Goal: Transaction & Acquisition: Purchase product/service

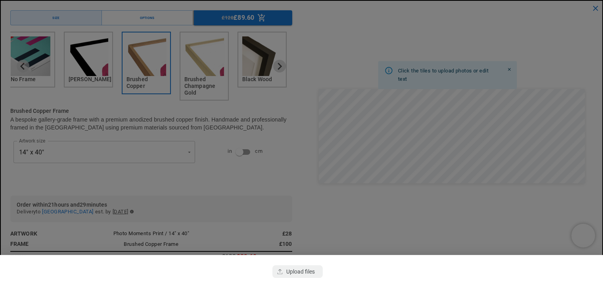
scroll to position [124, 0]
click at [299, 175] on div at bounding box center [301, 144] width 603 height 289
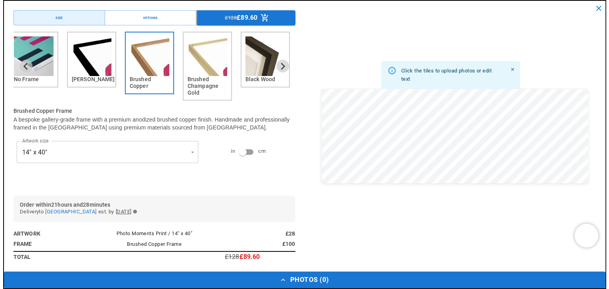
scroll to position [0, 309]
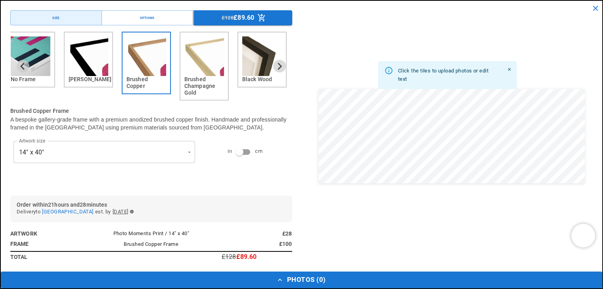
click at [500, 197] on div "Click the tiles to upload photos or edit text" at bounding box center [452, 136] width 282 height 252
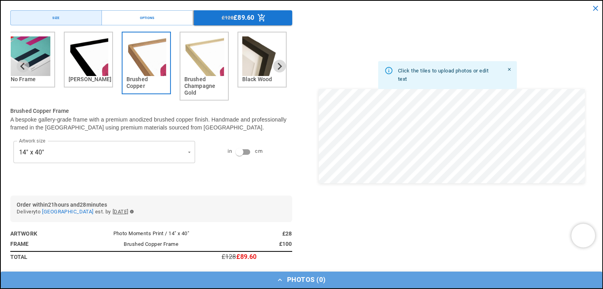
click at [274, 286] on button "Photos ( 0 )" at bounding box center [301, 280] width 601 height 17
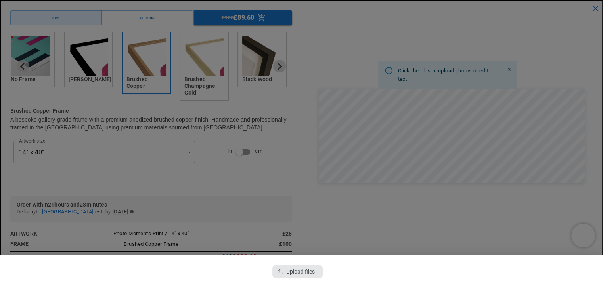
click at [285, 268] on div "button" at bounding box center [297, 272] width 50 height 13
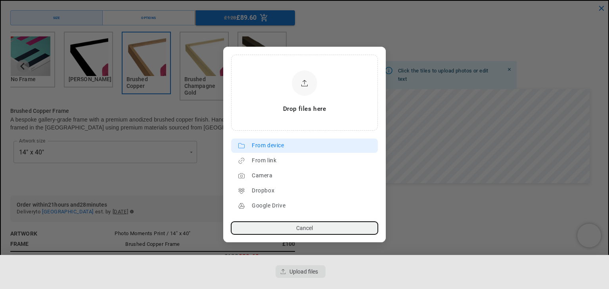
scroll to position [0, 0]
click at [282, 144] on div "From device" at bounding box center [313, 145] width 122 height 13
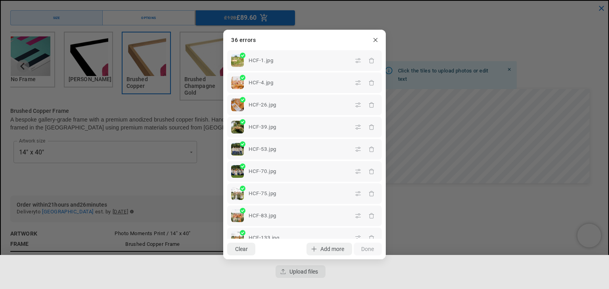
scroll to position [0, 155]
click at [386, 232] on dialog "Drop files here From device From link Camera Dropbox Google Drive Cancel Powere…" at bounding box center [304, 145] width 162 height 230
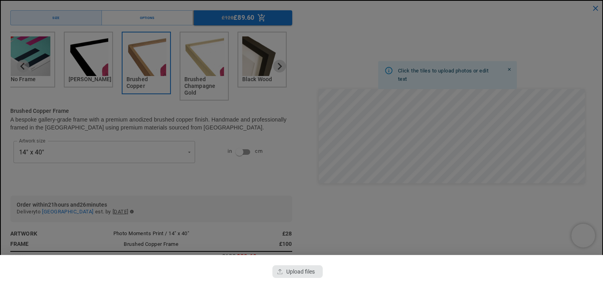
click at [290, 267] on div "button" at bounding box center [297, 272] width 50 height 13
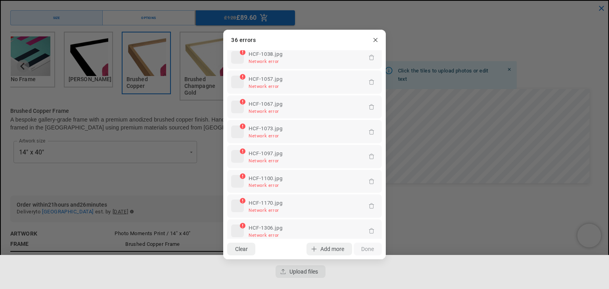
scroll to position [0, 309]
click at [245, 176] on div "HCF-1100.jpg Network error" at bounding box center [305, 181] width 120 height 15
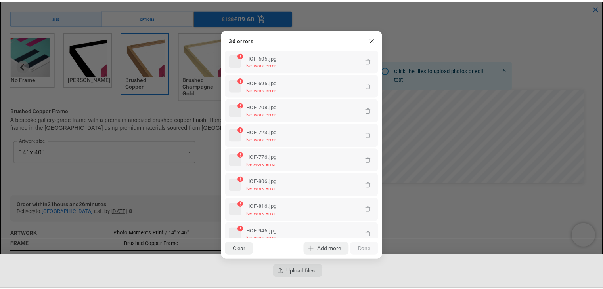
scroll to position [394, 0]
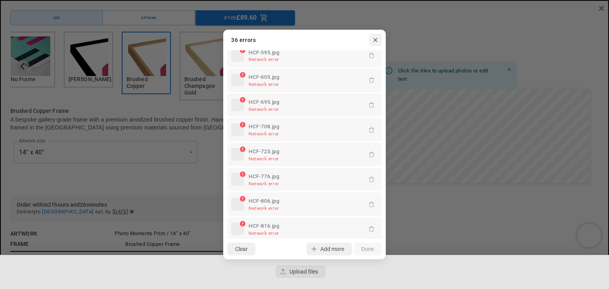
click at [376, 40] on icon "button" at bounding box center [375, 40] width 6 height 6
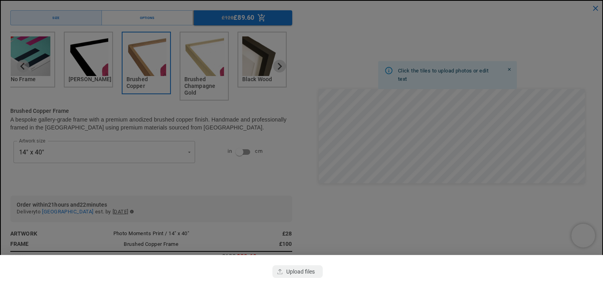
scroll to position [0, 0]
click at [290, 266] on div "button" at bounding box center [297, 272] width 50 height 13
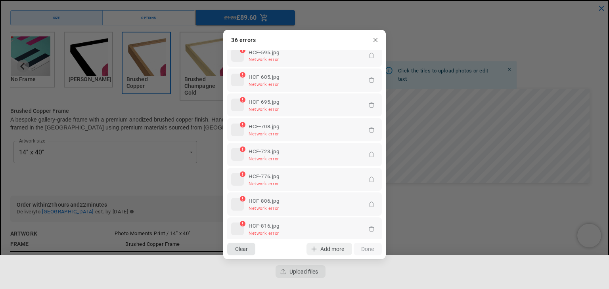
click at [245, 248] on button "Clear" at bounding box center [241, 249] width 28 height 13
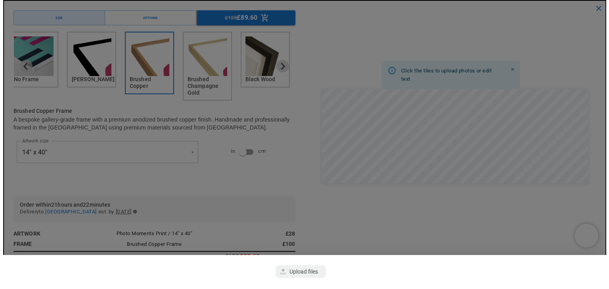
scroll to position [0, 155]
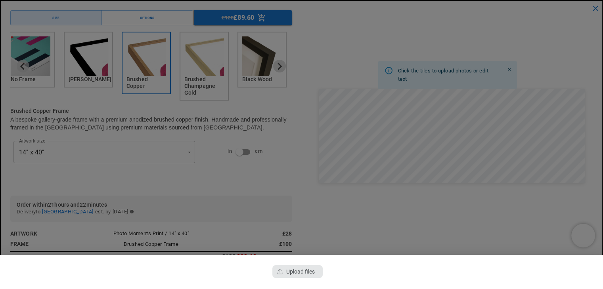
click at [293, 273] on div "button" at bounding box center [297, 272] width 50 height 13
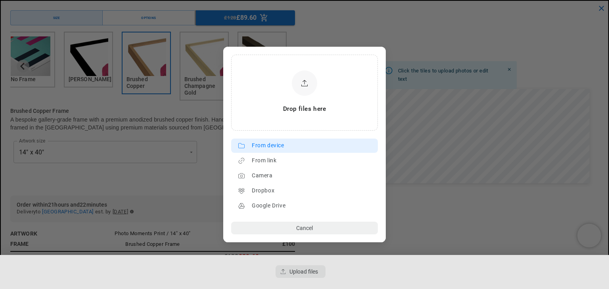
click at [263, 142] on div "From device" at bounding box center [313, 145] width 122 height 13
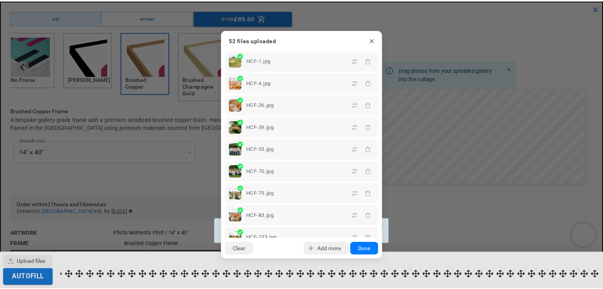
scroll to position [0, 0]
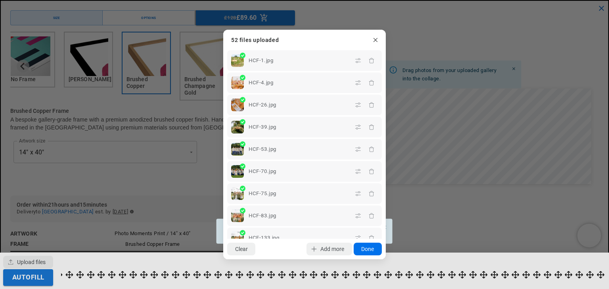
click at [363, 245] on button "Done" at bounding box center [367, 249] width 28 height 13
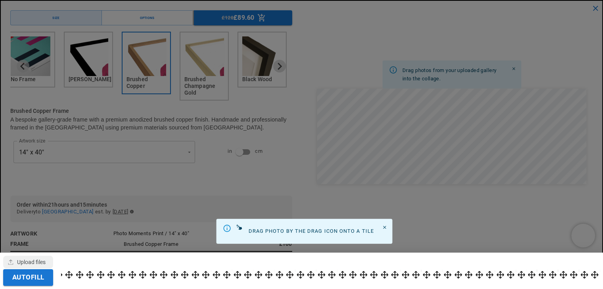
scroll to position [0, 309]
click at [44, 277] on button "Autofill" at bounding box center [28, 277] width 50 height 17
drag, startPoint x: 65, startPoint y: 279, endPoint x: 409, endPoint y: 171, distance: 360.0
click at [409, 171] on div at bounding box center [301, 144] width 603 height 289
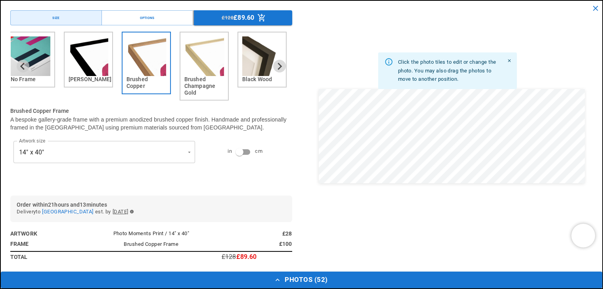
scroll to position [0, 155]
click at [507, 60] on icon "Close" at bounding box center [508, 60] width 5 height 5
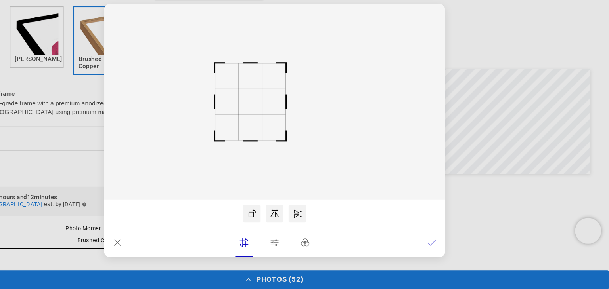
scroll to position [0, 0]
click at [321, 116] on rect at bounding box center [315, 118] width 19 height 19
click at [164, 246] on icon at bounding box center [162, 247] width 8 height 8
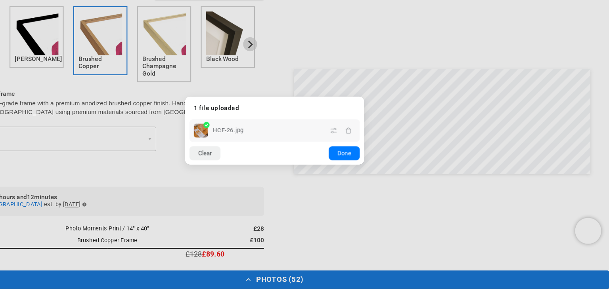
scroll to position [0, 155]
click at [369, 167] on button "Done" at bounding box center [367, 165] width 28 height 13
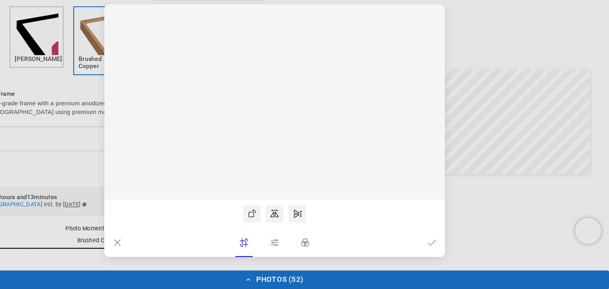
scroll to position [0, 309]
drag, startPoint x: 296, startPoint y: 157, endPoint x: 318, endPoint y: 157, distance: 21.4
click at [318, 157] on rect at bounding box center [304, 119] width 309 height 178
drag, startPoint x: 271, startPoint y: 117, endPoint x: 275, endPoint y: 117, distance: 4.4
click at [275, 117] on rect at bounding box center [304, 119] width 309 height 178
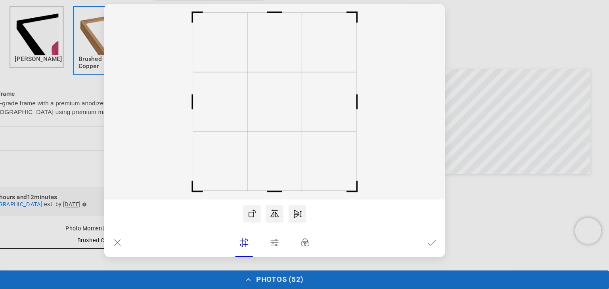
scroll to position [0, 0]
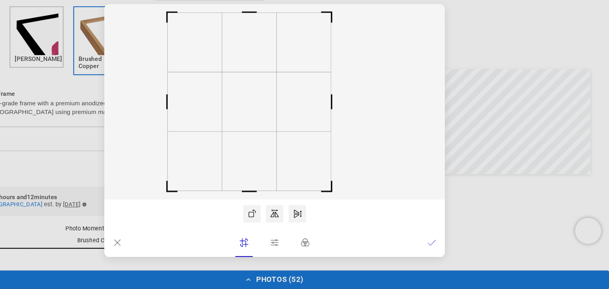
drag, startPoint x: 302, startPoint y: 117, endPoint x: 279, endPoint y: 116, distance: 23.0
click at [279, 116] on rect at bounding box center [282, 119] width 50 height 54
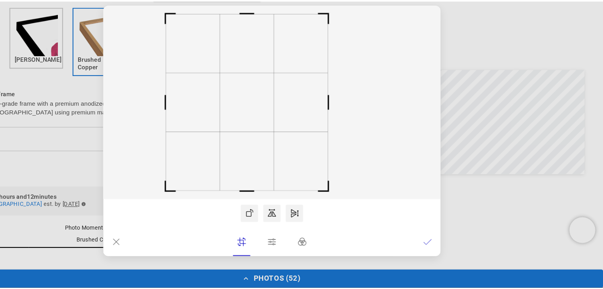
scroll to position [0, 155]
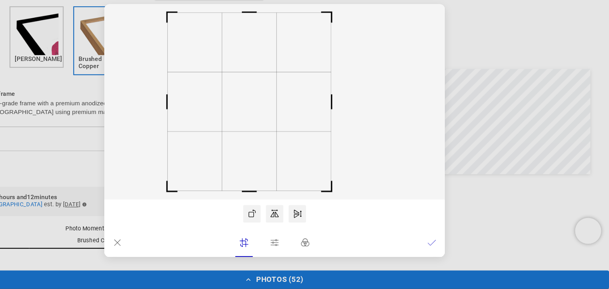
click at [449, 237] on div at bounding box center [304, 246] width 309 height 26
click at [449, 245] on icon at bounding box center [447, 247] width 8 height 8
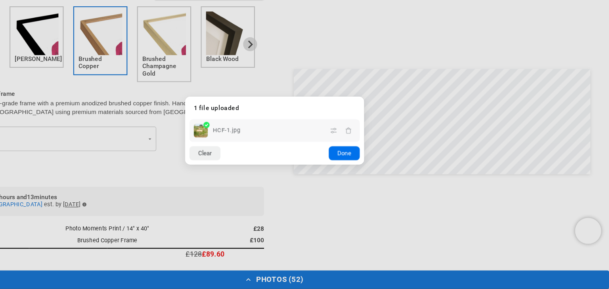
click at [376, 170] on button "Done" at bounding box center [367, 165] width 28 height 13
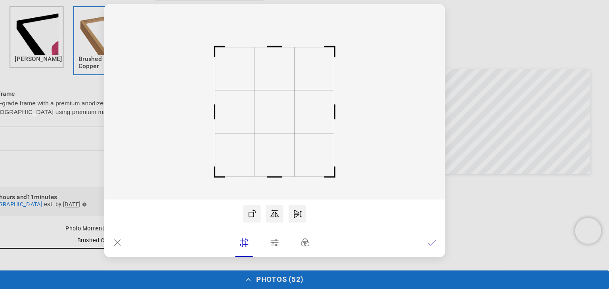
drag, startPoint x: 309, startPoint y: 136, endPoint x: 309, endPoint y: 145, distance: 9.5
click at [309, 145] on rect at bounding box center [305, 127] width 36 height 39
click at [445, 245] on icon at bounding box center [447, 247] width 8 height 8
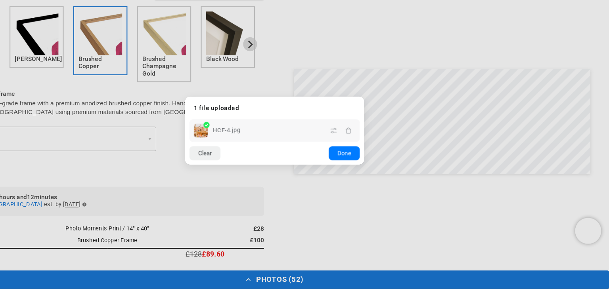
scroll to position [0, 309]
click at [378, 168] on button "Done" at bounding box center [367, 165] width 28 height 13
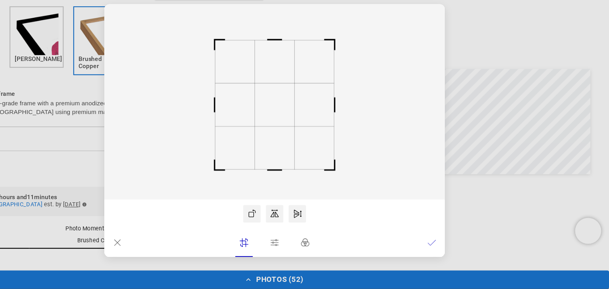
scroll to position [0, 155]
click at [319, 112] on rect at bounding box center [305, 121] width 36 height 39
click at [445, 241] on lr-icon at bounding box center [447, 247] width 8 height 16
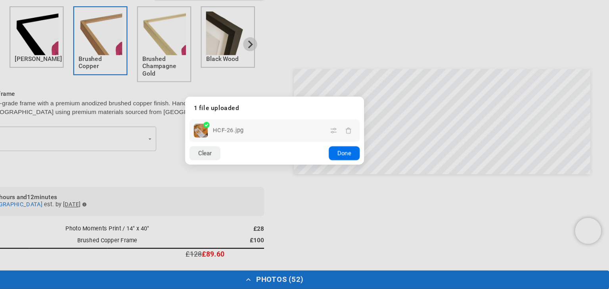
click at [364, 162] on button "Done" at bounding box center [367, 165] width 28 height 13
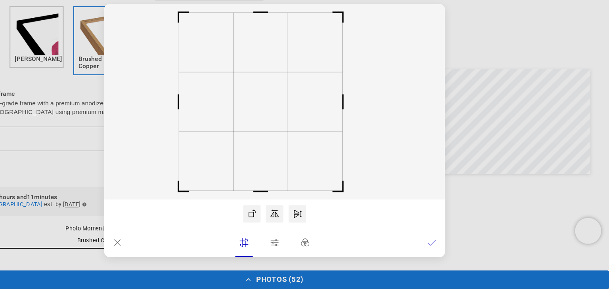
scroll to position [0, 0]
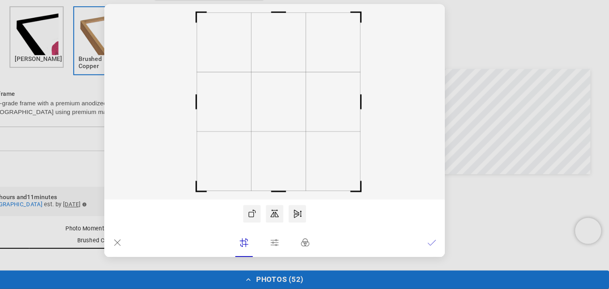
click at [332, 146] on icon at bounding box center [304, 119] width 309 height 178
click at [449, 249] on icon at bounding box center [447, 247] width 8 height 8
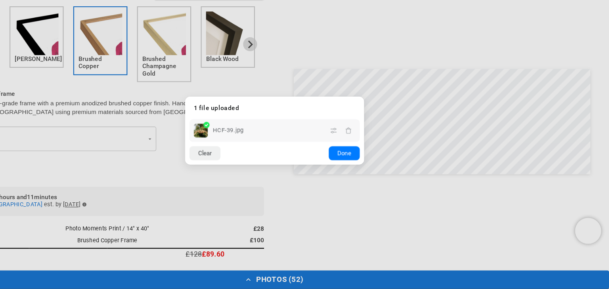
scroll to position [0, 155]
click at [365, 166] on button "Done" at bounding box center [367, 165] width 28 height 13
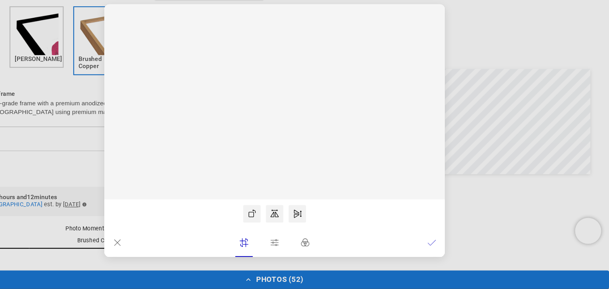
scroll to position [0, 309]
click at [310, 155] on rect at bounding box center [304, 119] width 309 height 178
click at [314, 131] on rect at bounding box center [304, 119] width 50 height 54
drag, startPoint x: 296, startPoint y: 124, endPoint x: 292, endPoint y: 133, distance: 9.2
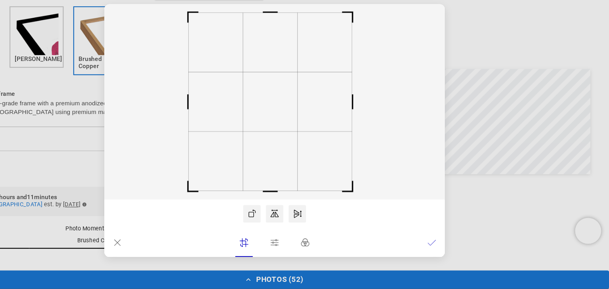
click at [292, 133] on rect at bounding box center [301, 119] width 50 height 54
click at [446, 249] on icon at bounding box center [447, 247] width 8 height 8
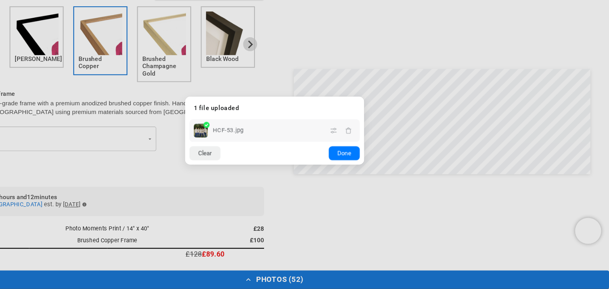
scroll to position [0, 155]
click at [364, 165] on button "Done" at bounding box center [367, 165] width 28 height 13
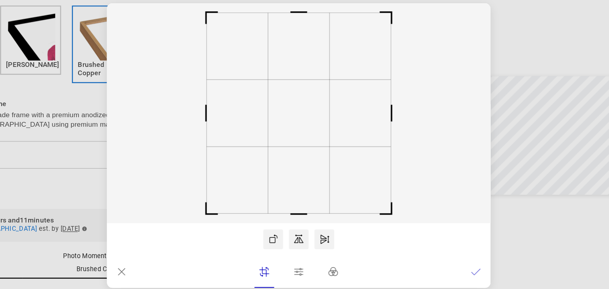
scroll to position [0, 0]
drag, startPoint x: 230, startPoint y: 118, endPoint x: 215, endPoint y: 118, distance: 15.5
click at [215, 118] on icon at bounding box center [304, 119] width 309 height 178
drag, startPoint x: 231, startPoint y: 118, endPoint x: 219, endPoint y: 118, distance: 11.9
click at [219, 118] on icon at bounding box center [304, 119] width 309 height 178
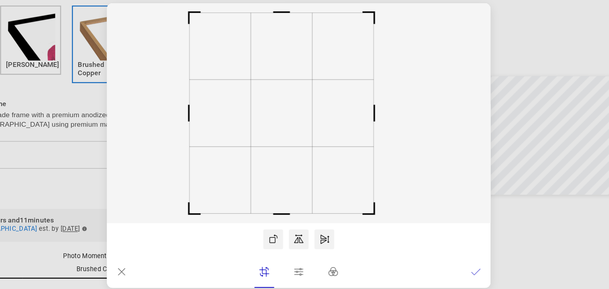
scroll to position [0, 155]
drag, startPoint x: 286, startPoint y: 119, endPoint x: 277, endPoint y: 119, distance: 9.5
click at [277, 119] on rect at bounding box center [296, 119] width 50 height 54
drag, startPoint x: 298, startPoint y: 40, endPoint x: 127, endPoint y: 31, distance: 171.0
click at [150, 31] on dialog "Drop files here From device From link Camera Dropbox Google Drive Cancel Powere…" at bounding box center [304, 145] width 309 height 230
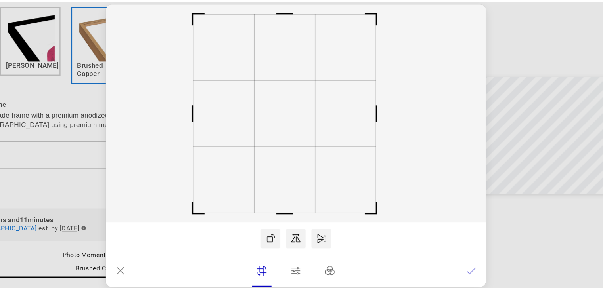
scroll to position [0, 309]
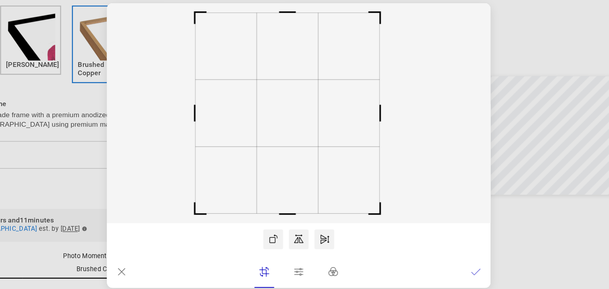
click at [459, 182] on dialog "Drop files here From device From link Camera Dropbox Google Drive Cancel Powere…" at bounding box center [304, 145] width 309 height 230
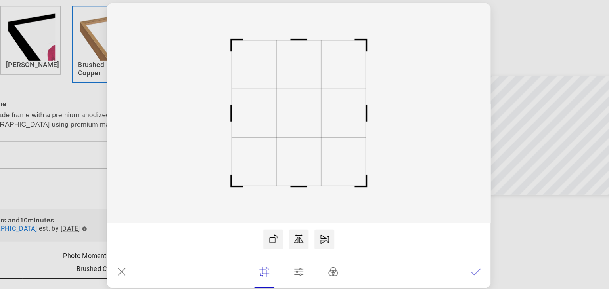
scroll to position [0, 155]
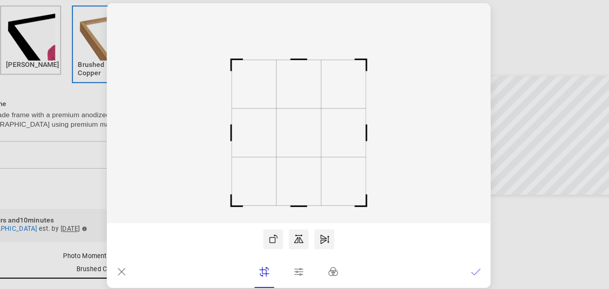
drag, startPoint x: 302, startPoint y: 124, endPoint x: 305, endPoint y: 140, distance: 16.1
click at [305, 140] on rect at bounding box center [305, 134] width 36 height 39
click at [444, 245] on icon at bounding box center [447, 247] width 8 height 8
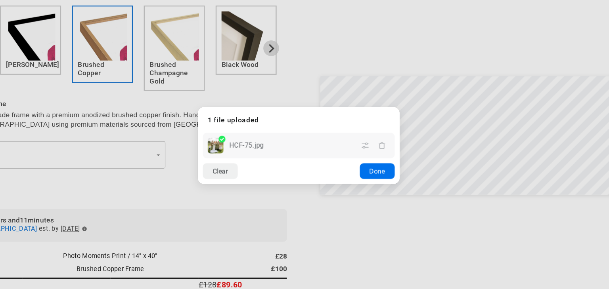
click at [368, 168] on button "Done" at bounding box center [367, 165] width 28 height 13
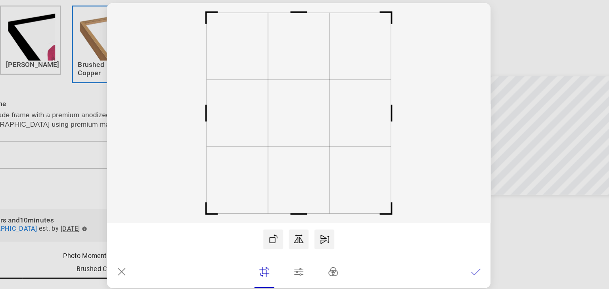
scroll to position [0, 155]
drag, startPoint x: 315, startPoint y: 149, endPoint x: 320, endPoint y: 149, distance: 4.8
click at [320, 149] on rect at bounding box center [304, 119] width 309 height 178
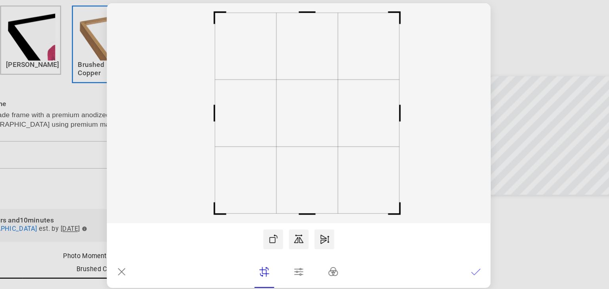
scroll to position [0, 0]
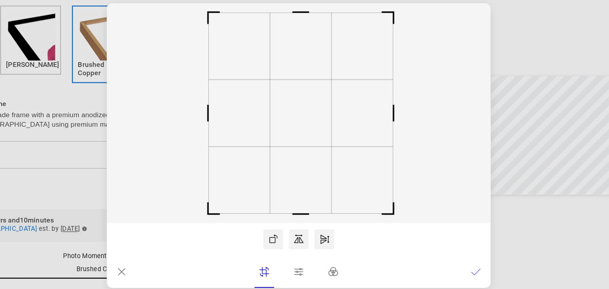
click at [301, 144] on rect at bounding box center [306, 119] width 50 height 54
click at [443, 244] on icon at bounding box center [447, 247] width 8 height 8
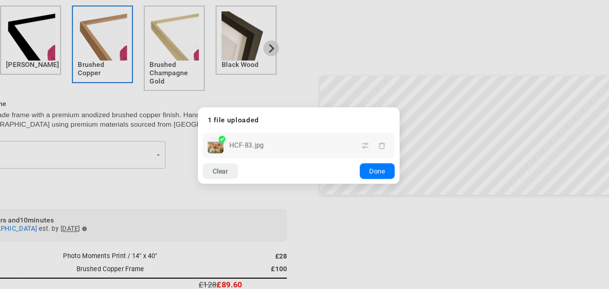
scroll to position [0, 155]
click at [367, 167] on button "Done" at bounding box center [367, 165] width 28 height 13
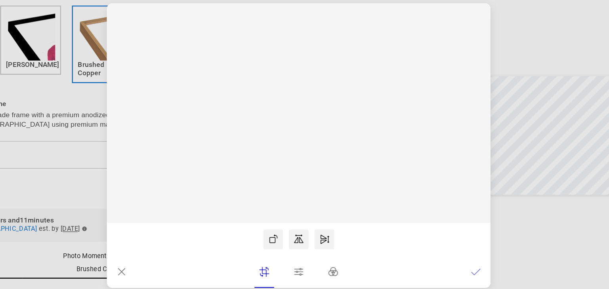
scroll to position [0, 309]
drag, startPoint x: 313, startPoint y: 136, endPoint x: 317, endPoint y: 200, distance: 64.3
click at [317, 200] on icon at bounding box center [304, 119] width 309 height 178
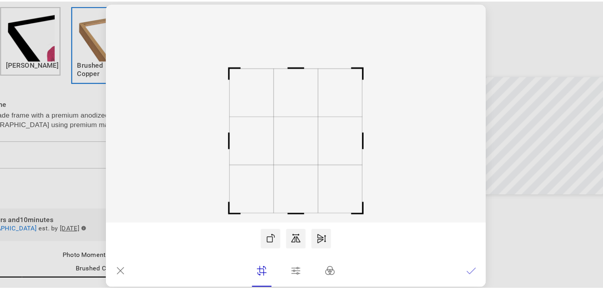
scroll to position [0, 0]
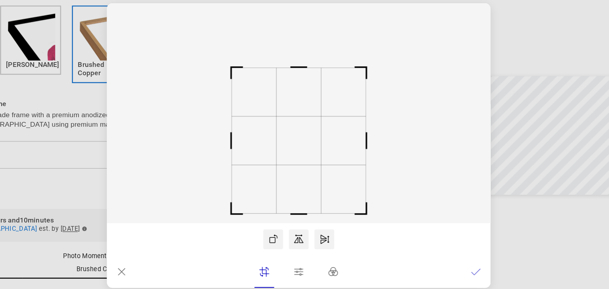
click at [447, 248] on icon at bounding box center [447, 247] width 8 height 8
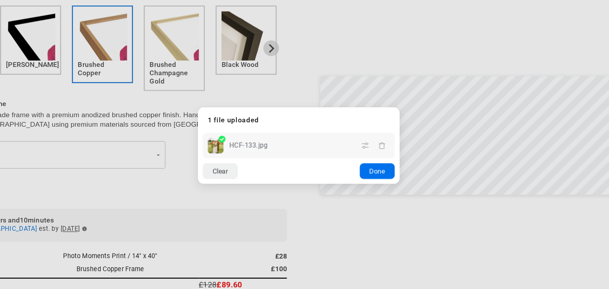
click at [363, 167] on button "Done" at bounding box center [367, 165] width 28 height 13
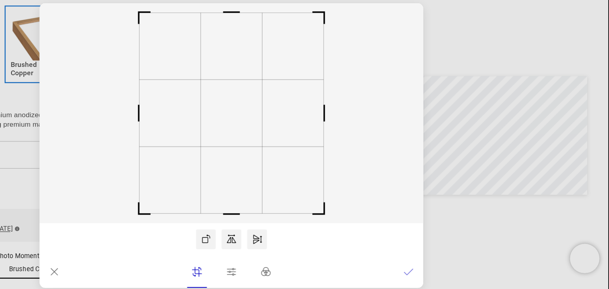
drag, startPoint x: 327, startPoint y: 167, endPoint x: 315, endPoint y: 166, distance: 11.9
click at [315, 166] on rect at bounding box center [304, 119] width 309 height 178
click at [308, 134] on rect at bounding box center [304, 119] width 50 height 54
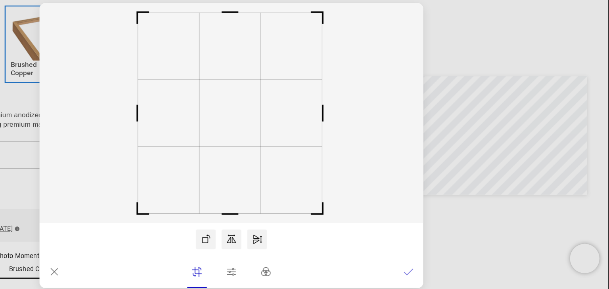
drag, startPoint x: 361, startPoint y: 186, endPoint x: 344, endPoint y: 182, distance: 17.2
click at [344, 182] on rect at bounding box center [304, 119] width 309 height 178
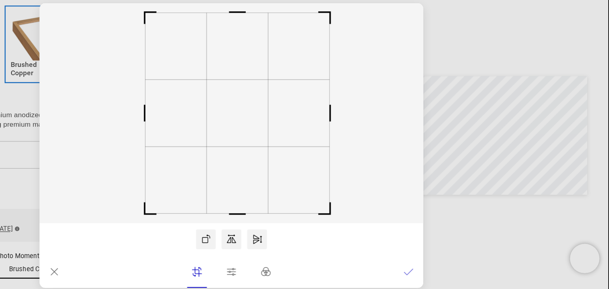
drag, startPoint x: 321, startPoint y: 127, endPoint x: 327, endPoint y: 129, distance: 6.4
click at [327, 129] on rect at bounding box center [310, 119] width 50 height 54
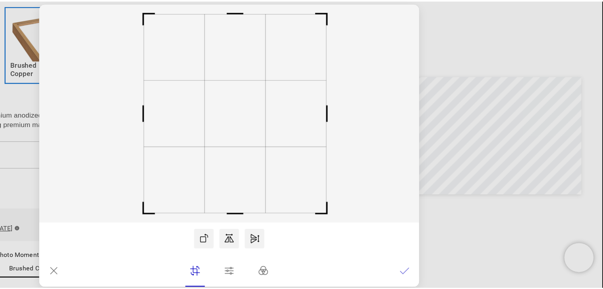
scroll to position [0, 0]
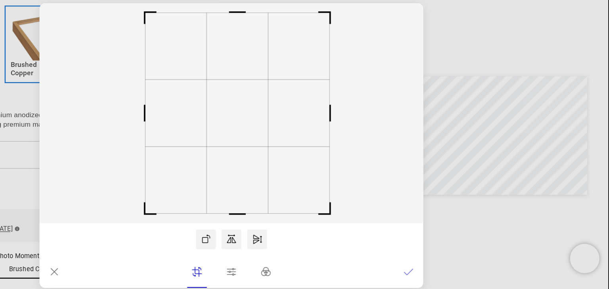
click at [446, 245] on icon at bounding box center [447, 247] width 8 height 8
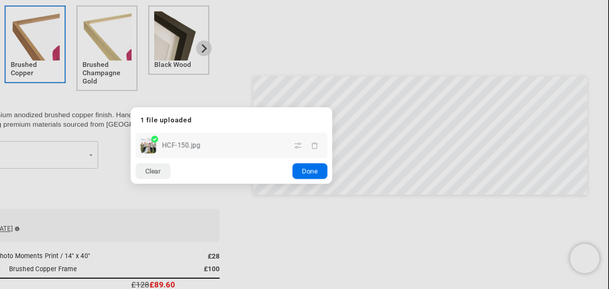
click at [360, 170] on button "Done" at bounding box center [367, 165] width 28 height 13
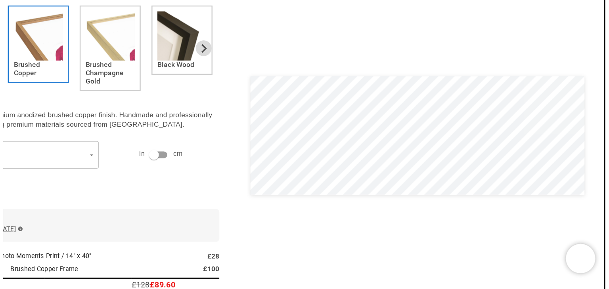
scroll to position [0, 155]
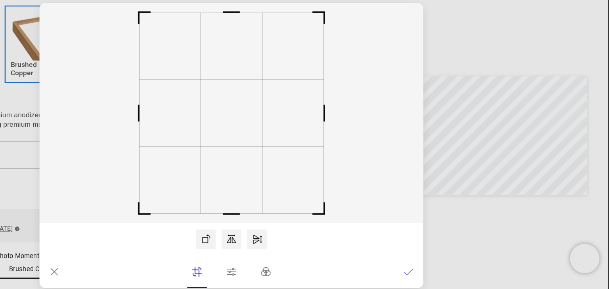
drag, startPoint x: 325, startPoint y: 162, endPoint x: 314, endPoint y: 161, distance: 10.7
click at [314, 161] on rect at bounding box center [304, 119] width 309 height 178
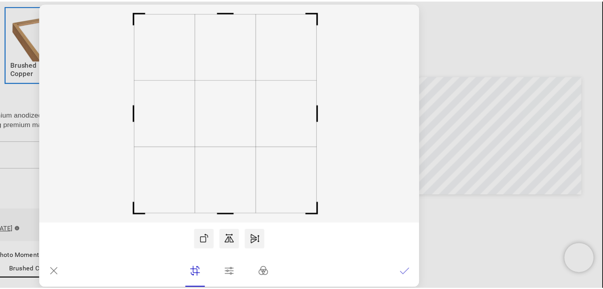
scroll to position [0, 0]
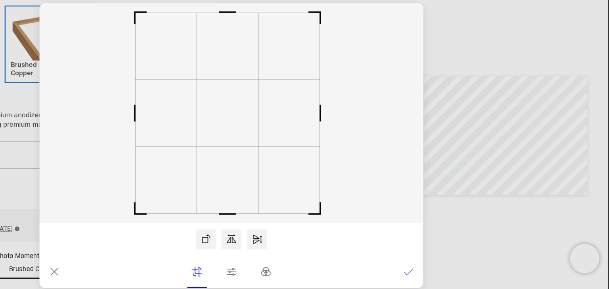
drag, startPoint x: 310, startPoint y: 136, endPoint x: 307, endPoint y: 141, distance: 6.6
click at [307, 141] on rect at bounding box center [302, 119] width 50 height 54
click at [448, 248] on icon at bounding box center [447, 247] width 8 height 8
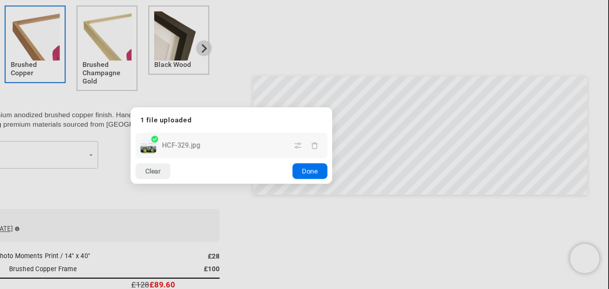
click at [376, 162] on button "Done" at bounding box center [367, 165] width 28 height 13
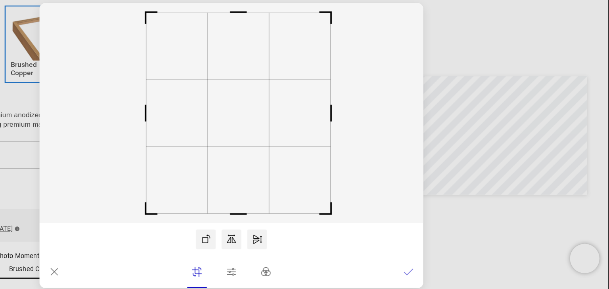
scroll to position [0, 155]
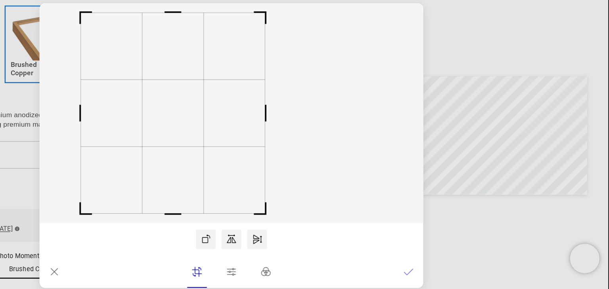
drag, startPoint x: 315, startPoint y: 117, endPoint x: 289, endPoint y: 135, distance: 32.0
click at [282, 135] on rect at bounding box center [258, 119] width 50 height 54
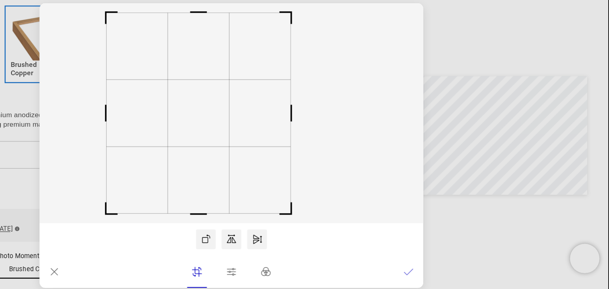
scroll to position [0, 309]
click at [157, 247] on lr-btn-ui at bounding box center [162, 247] width 16 height 16
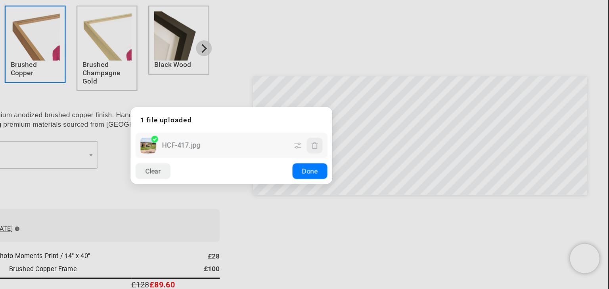
scroll to position [0, 155]
click at [369, 168] on button "Done" at bounding box center [367, 165] width 28 height 13
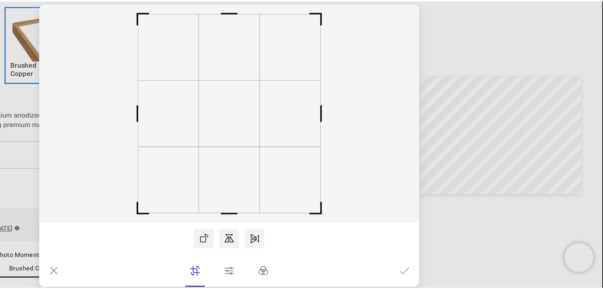
scroll to position [0, 309]
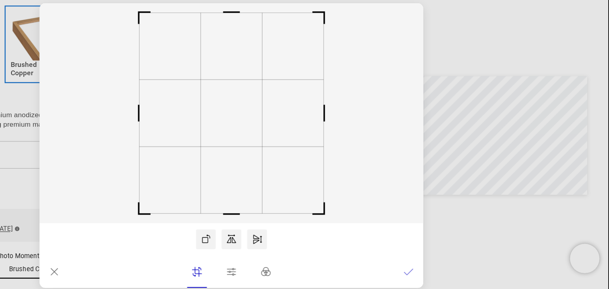
click at [160, 246] on icon at bounding box center [162, 247] width 8 height 8
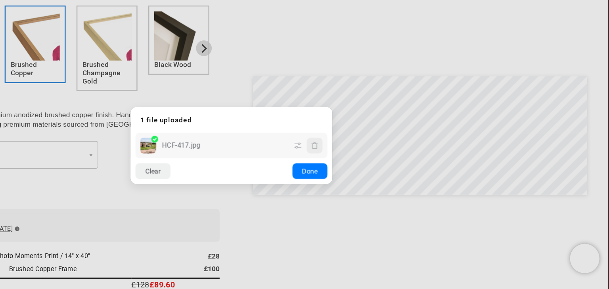
click at [369, 143] on icon "button" at bounding box center [371, 145] width 5 height 6
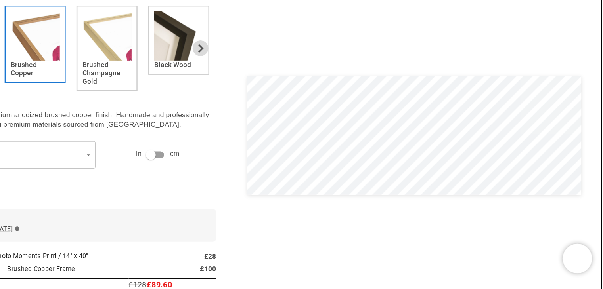
scroll to position [0, 0]
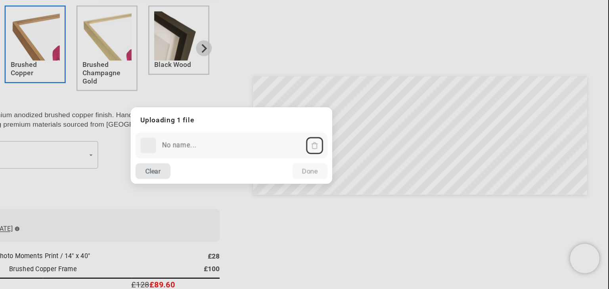
click at [248, 166] on button "Clear" at bounding box center [241, 165] width 28 height 13
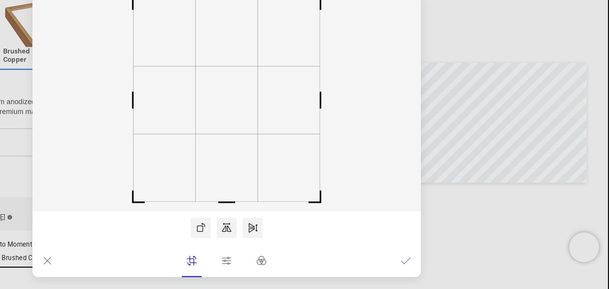
click at [302, 248] on icon at bounding box center [304, 247] width 7 height 6
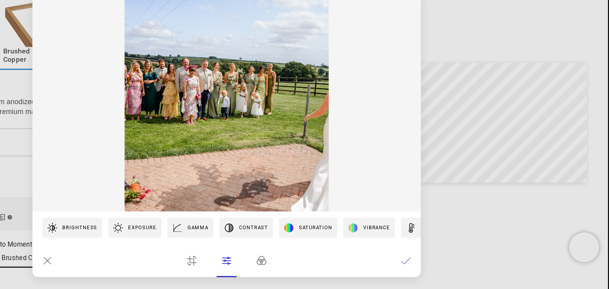
click at [321, 248] on lr-presence-toggle at bounding box center [304, 246] width 71 height 26
click at [333, 248] on icon at bounding box center [332, 247] width 8 height 8
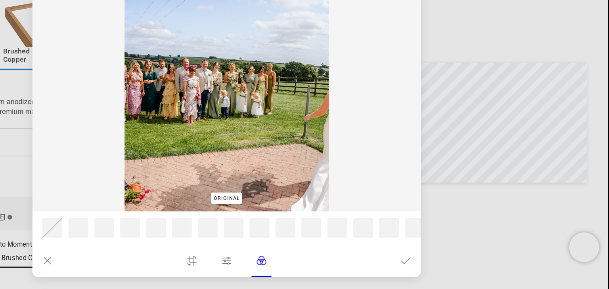
scroll to position [0, 155]
click at [281, 242] on lr-btn-ui at bounding box center [277, 247] width 16 height 16
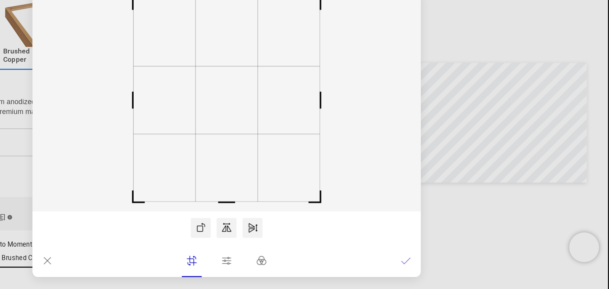
click at [281, 216] on icon at bounding box center [284, 220] width 8 height 8
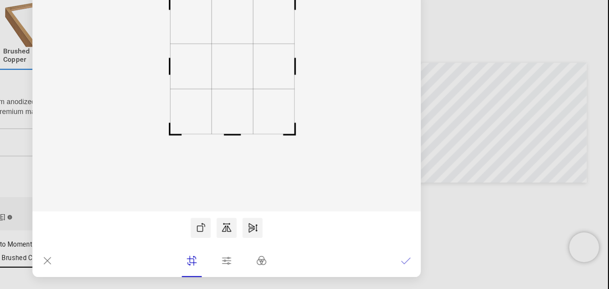
click at [281, 216] on icon at bounding box center [284, 220] width 8 height 8
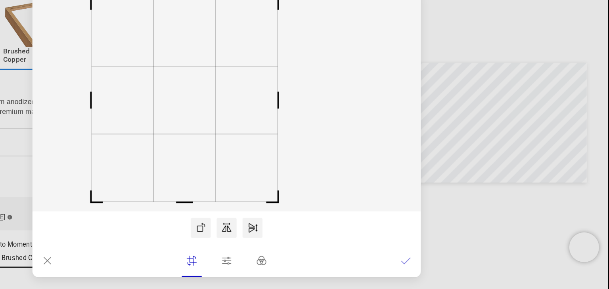
click at [281, 216] on icon at bounding box center [284, 220] width 8 height 8
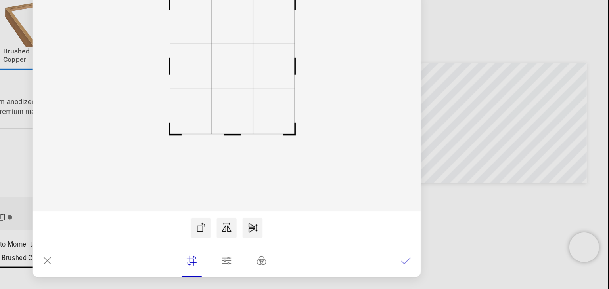
click at [281, 216] on icon at bounding box center [284, 220] width 8 height 8
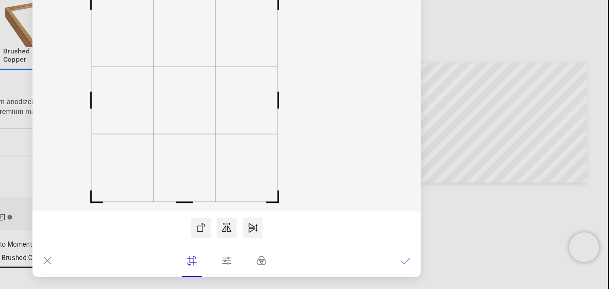
click at [169, 244] on lr-btn-ui at bounding box center [162, 247] width 16 height 16
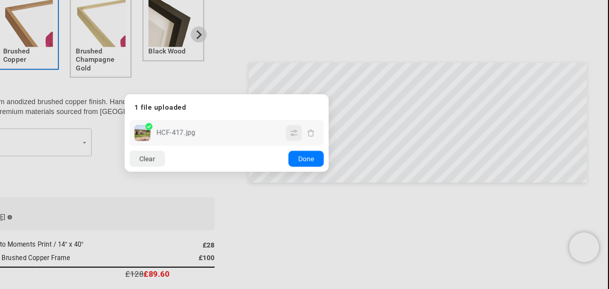
click at [361, 147] on lr-icon "button" at bounding box center [358, 144] width 13 height 13
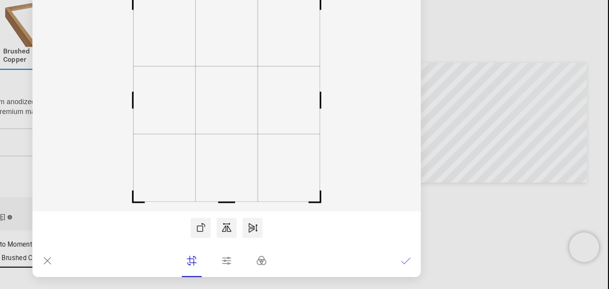
click at [156, 250] on lr-btn-ui at bounding box center [162, 247] width 16 height 16
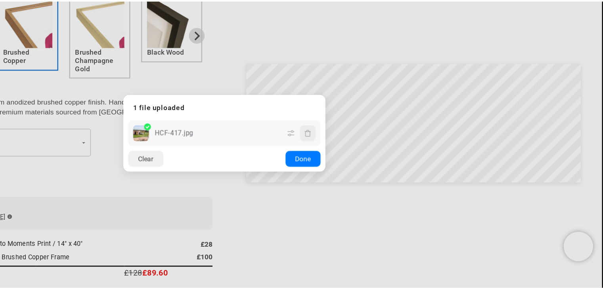
scroll to position [0, 0]
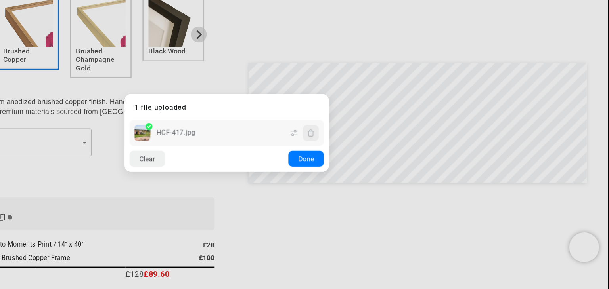
click at [372, 146] on icon "button" at bounding box center [371, 144] width 6 height 6
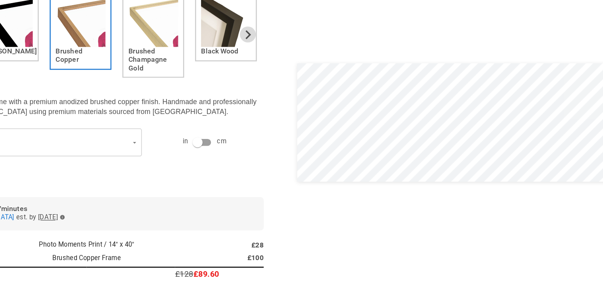
scroll to position [274, 0]
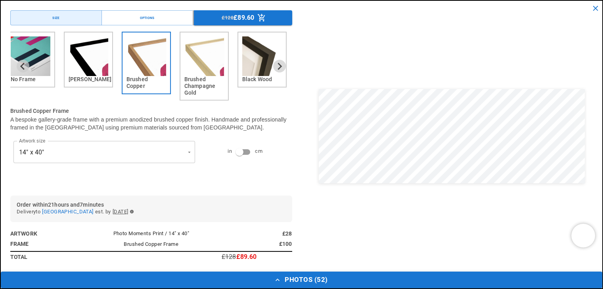
click at [282, 278] on button "Photos ( 52 )" at bounding box center [301, 280] width 601 height 17
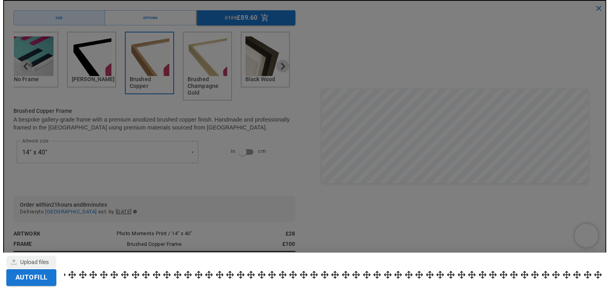
scroll to position [0, 0]
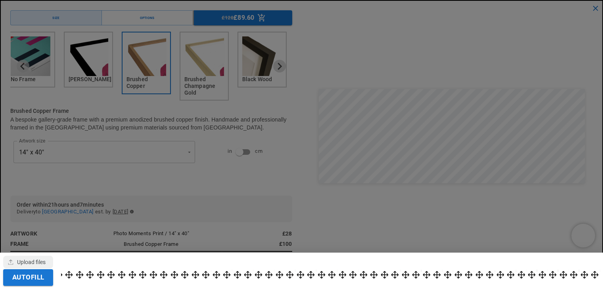
click at [83, 271] on icon at bounding box center [80, 275] width 8 height 8
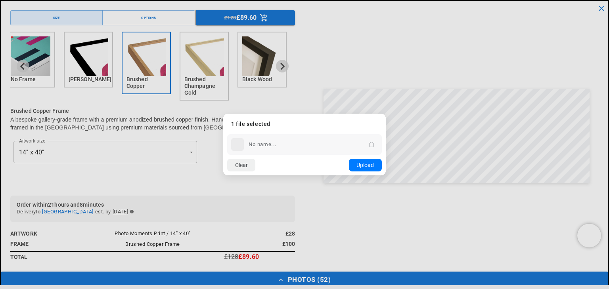
scroll to position [0, 155]
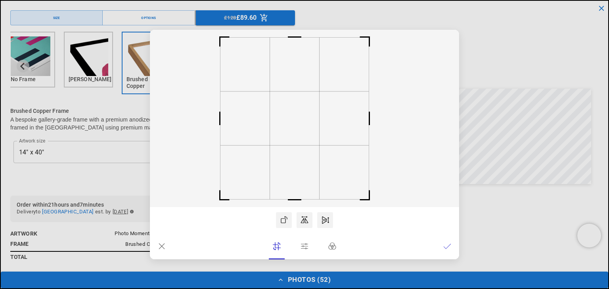
drag, startPoint x: 323, startPoint y: 119, endPoint x: 313, endPoint y: 123, distance: 10.5
click at [313, 123] on rect at bounding box center [295, 119] width 50 height 54
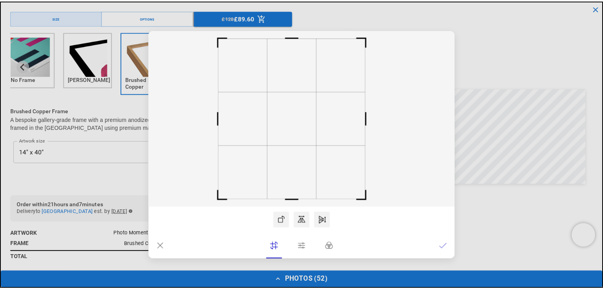
scroll to position [0, 309]
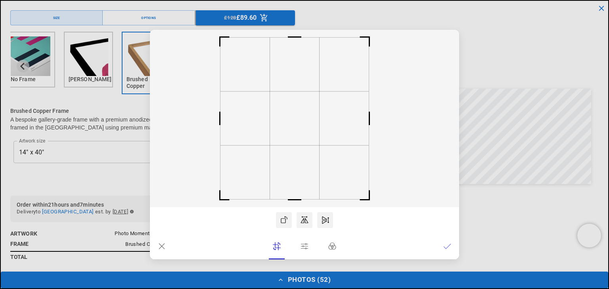
click at [445, 245] on icon at bounding box center [447, 247] width 8 height 8
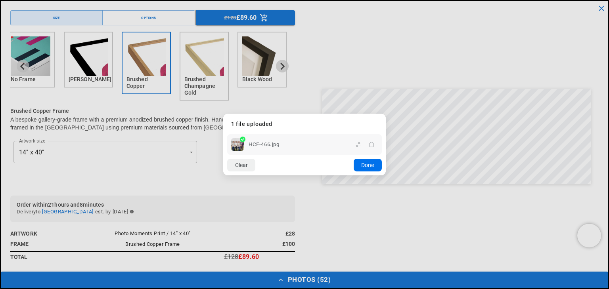
click at [368, 161] on button "Done" at bounding box center [367, 165] width 28 height 13
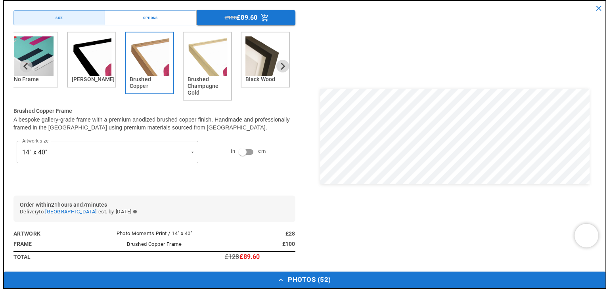
scroll to position [0, 0]
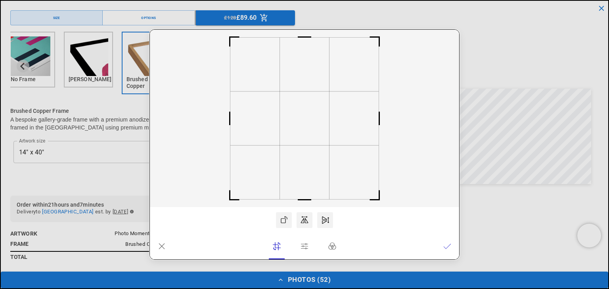
drag, startPoint x: 277, startPoint y: 143, endPoint x: 306, endPoint y: 143, distance: 28.5
click at [306, 143] on icon at bounding box center [304, 119] width 309 height 178
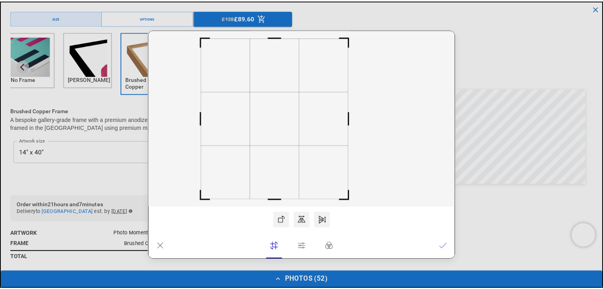
scroll to position [0, 155]
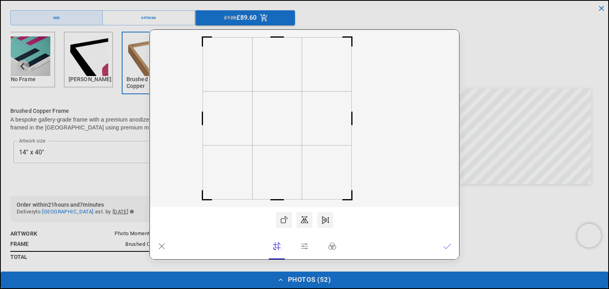
drag, startPoint x: 306, startPoint y: 143, endPoint x: 279, endPoint y: 158, distance: 31.0
click at [279, 158] on icon at bounding box center [304, 119] width 309 height 178
click at [447, 247] on icon at bounding box center [446, 246] width 7 height 5
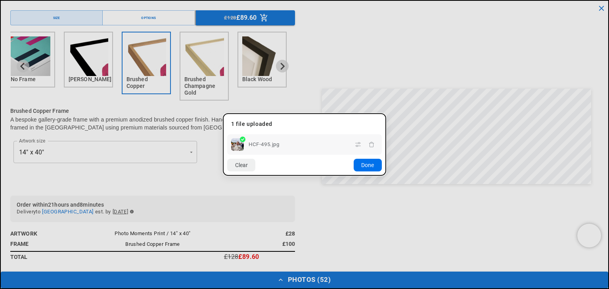
click at [366, 165] on button "Done" at bounding box center [367, 165] width 28 height 13
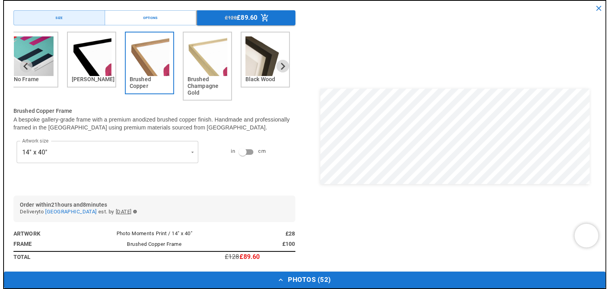
scroll to position [0, 309]
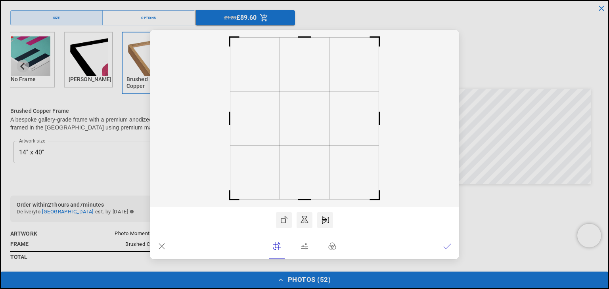
click at [317, 153] on rect at bounding box center [304, 119] width 309 height 178
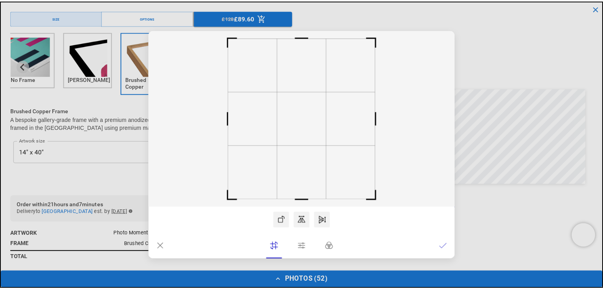
scroll to position [0, 0]
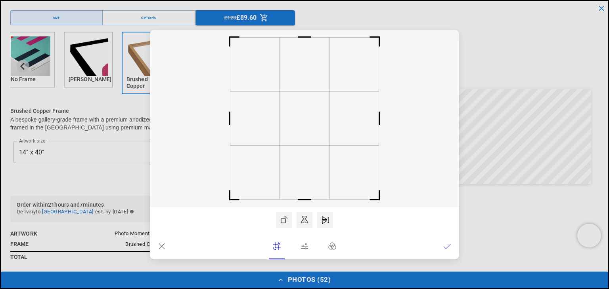
click at [448, 247] on icon at bounding box center [447, 247] width 8 height 8
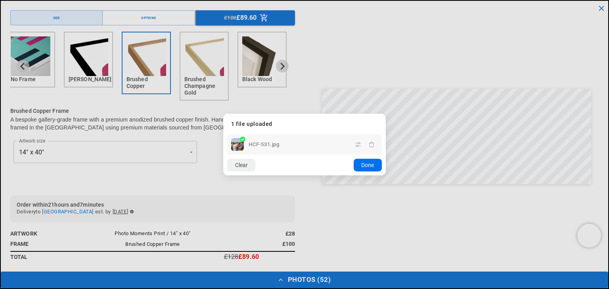
click at [358, 159] on button "Done" at bounding box center [367, 165] width 28 height 13
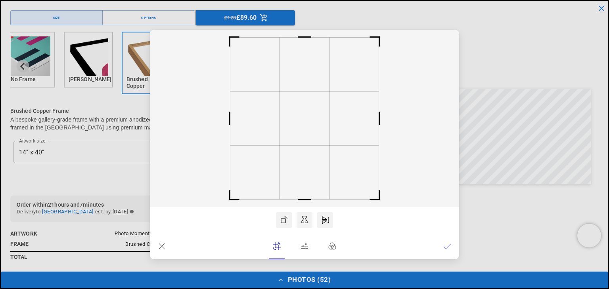
scroll to position [0, 309]
drag, startPoint x: 383, startPoint y: 138, endPoint x: 395, endPoint y: 139, distance: 11.9
click at [395, 139] on rect at bounding box center [304, 119] width 309 height 178
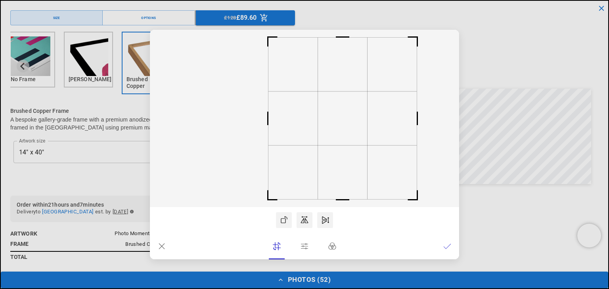
scroll to position [0, 0]
drag, startPoint x: 323, startPoint y: 126, endPoint x: 361, endPoint y: 122, distance: 38.2
click at [361, 122] on rect at bounding box center [343, 119] width 50 height 54
click at [447, 240] on lr-icon at bounding box center [447, 247] width 8 height 16
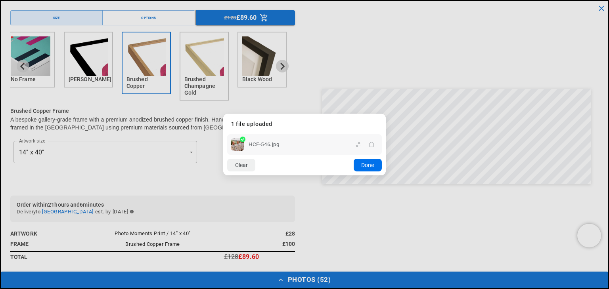
click at [361, 169] on button "Done" at bounding box center [367, 165] width 28 height 13
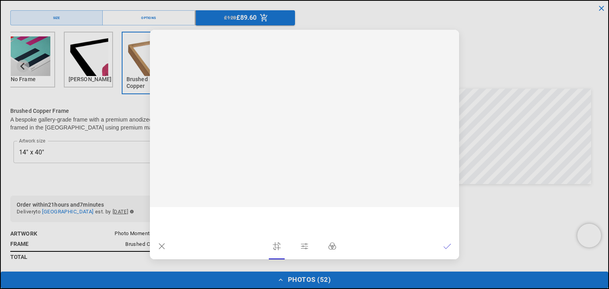
scroll to position [0, 155]
drag, startPoint x: 344, startPoint y: 173, endPoint x: 378, endPoint y: 176, distance: 33.4
click at [378, 176] on rect at bounding box center [304, 119] width 309 height 178
drag, startPoint x: 318, startPoint y: 141, endPoint x: 246, endPoint y: 152, distance: 72.6
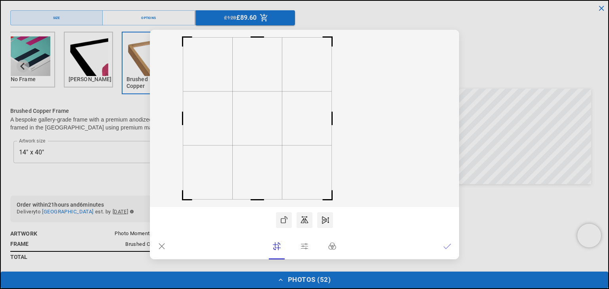
click at [246, 152] on icon at bounding box center [304, 119] width 309 height 178
drag, startPoint x: 331, startPoint y: 122, endPoint x: 326, endPoint y: 123, distance: 5.2
click at [326, 123] on rect at bounding box center [326, 118] width 19 height 19
click at [446, 250] on icon at bounding box center [447, 247] width 8 height 8
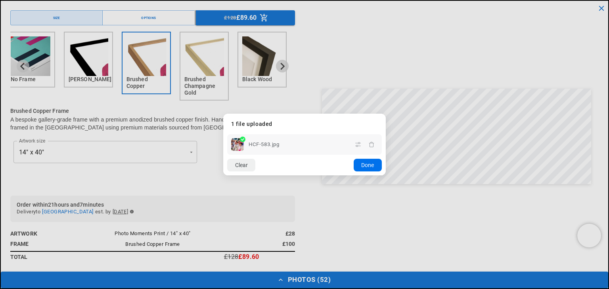
click at [365, 166] on button "Done" at bounding box center [367, 165] width 28 height 13
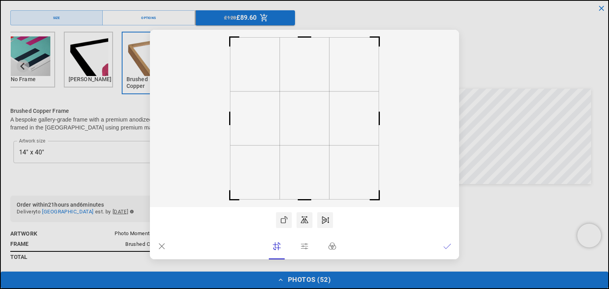
scroll to position [0, 309]
drag, startPoint x: 276, startPoint y: 139, endPoint x: 295, endPoint y: 141, distance: 19.2
click at [295, 141] on icon at bounding box center [304, 119] width 309 height 178
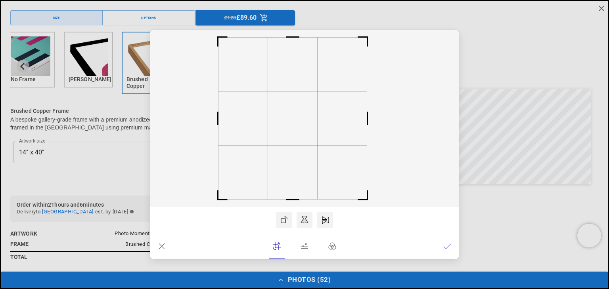
drag, startPoint x: 298, startPoint y: 143, endPoint x: 285, endPoint y: 152, distance: 15.3
click at [285, 152] on icon at bounding box center [304, 119] width 309 height 178
click at [439, 249] on lr-btn-ui at bounding box center [447, 247] width 16 height 16
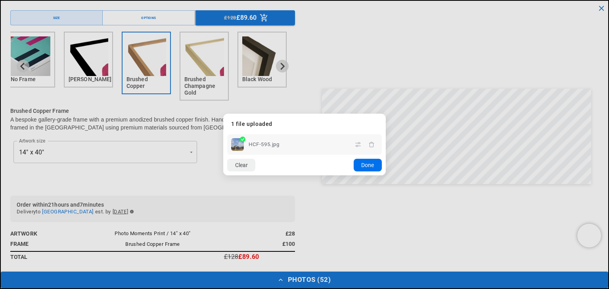
click at [361, 171] on button "Done" at bounding box center [367, 165] width 28 height 13
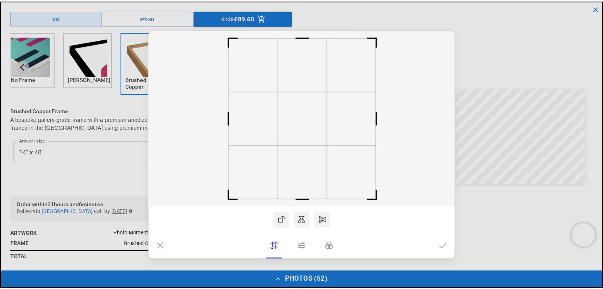
scroll to position [0, 309]
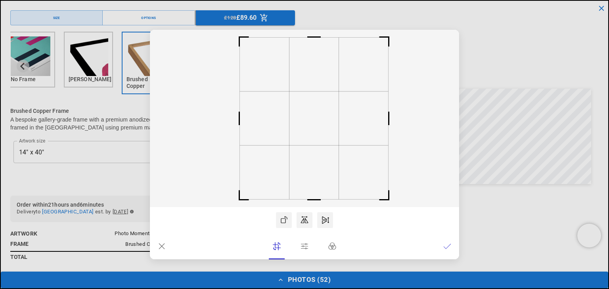
drag, startPoint x: 293, startPoint y: 135, endPoint x: 302, endPoint y: 132, distance: 9.4
click at [302, 132] on rect at bounding box center [314, 119] width 50 height 54
click at [444, 246] on icon at bounding box center [447, 247] width 8 height 8
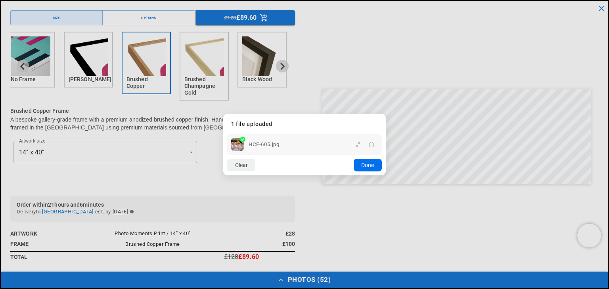
click at [367, 170] on button "Done" at bounding box center [367, 165] width 28 height 13
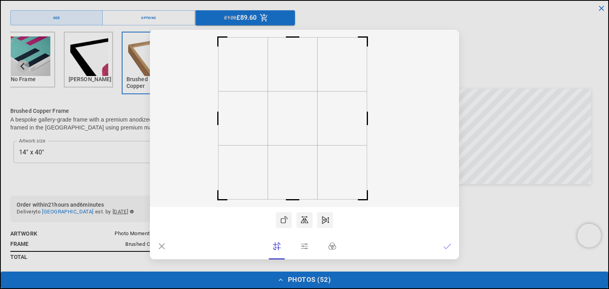
drag, startPoint x: 298, startPoint y: 130, endPoint x: 287, endPoint y: 130, distance: 11.9
click at [287, 130] on rect at bounding box center [293, 119] width 50 height 54
click at [442, 246] on lr-btn-ui at bounding box center [447, 247] width 16 height 16
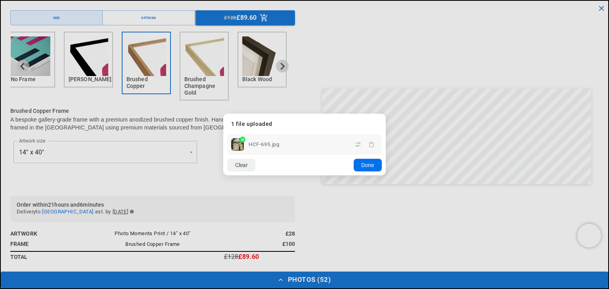
click at [365, 160] on button "Done" at bounding box center [367, 165] width 28 height 13
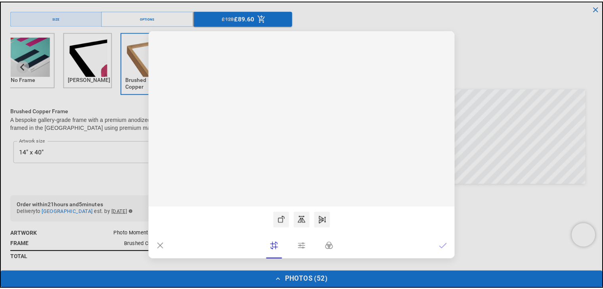
scroll to position [0, 155]
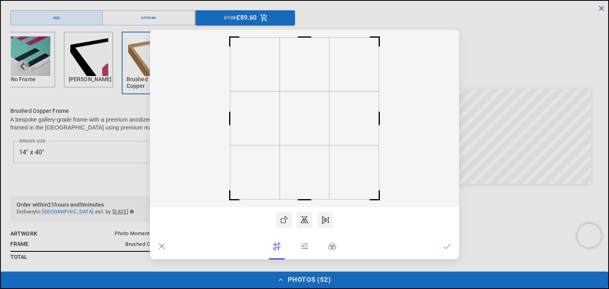
click at [445, 253] on lr-icon at bounding box center [447, 247] width 8 height 16
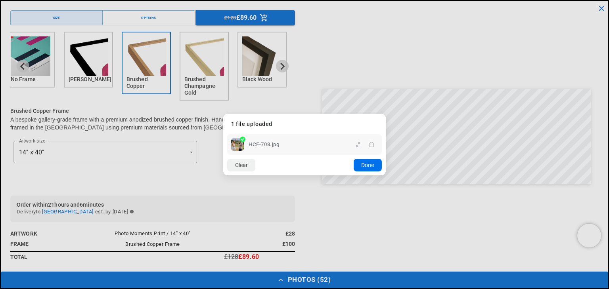
click at [361, 168] on button "Done" at bounding box center [367, 165] width 28 height 13
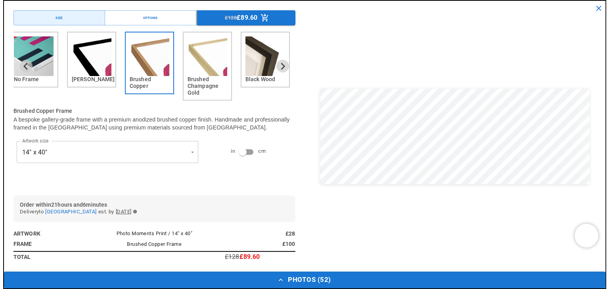
scroll to position [0, 309]
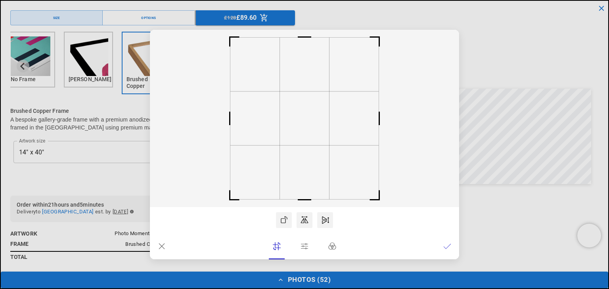
drag, startPoint x: 333, startPoint y: 147, endPoint x: 306, endPoint y: 146, distance: 26.6
click at [306, 146] on rect at bounding box center [304, 119] width 309 height 178
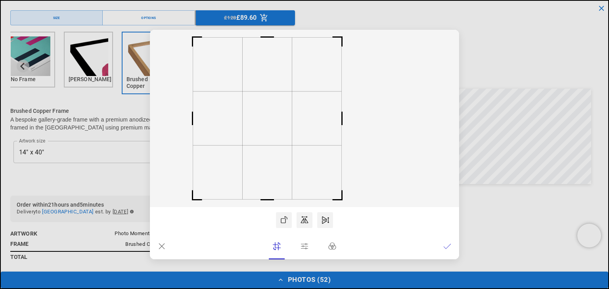
scroll to position [0, 0]
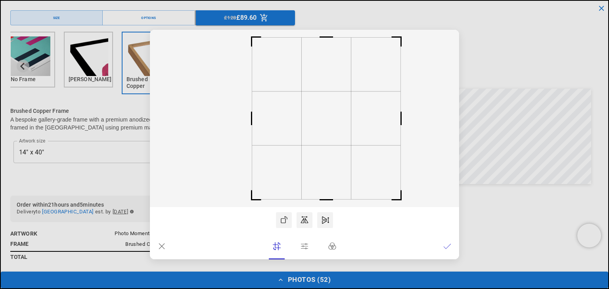
drag, startPoint x: 323, startPoint y: 127, endPoint x: 344, endPoint y: 125, distance: 21.5
click at [344, 125] on rect at bounding box center [327, 119] width 50 height 54
click at [449, 247] on icon at bounding box center [447, 247] width 8 height 8
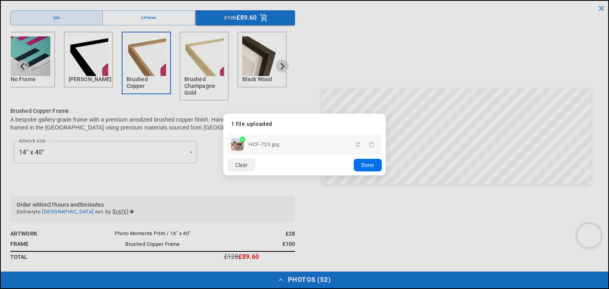
click at [363, 169] on button "Done" at bounding box center [367, 165] width 28 height 13
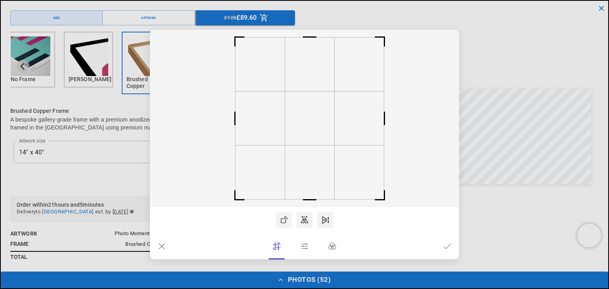
scroll to position [0, 0]
drag, startPoint x: 321, startPoint y: 111, endPoint x: 325, endPoint y: 113, distance: 4.8
click at [325, 113] on rect at bounding box center [309, 119] width 50 height 54
click at [445, 248] on icon at bounding box center [446, 246] width 7 height 5
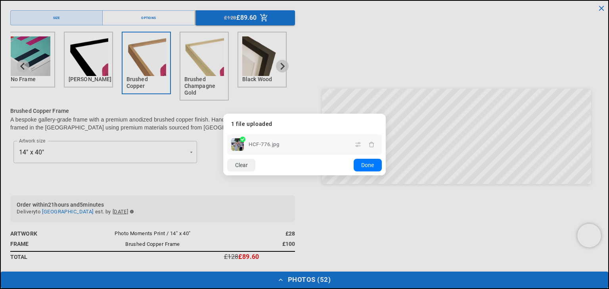
scroll to position [0, 155]
click at [352, 162] on div "Clear Add more Upload Done" at bounding box center [304, 165] width 162 height 21
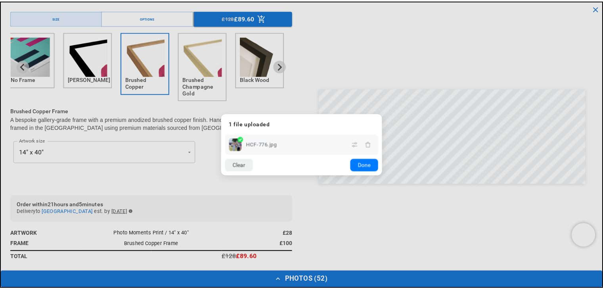
scroll to position [0, 309]
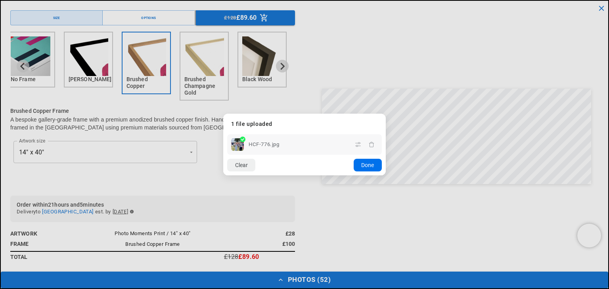
click at [369, 159] on button "Done" at bounding box center [367, 165] width 28 height 13
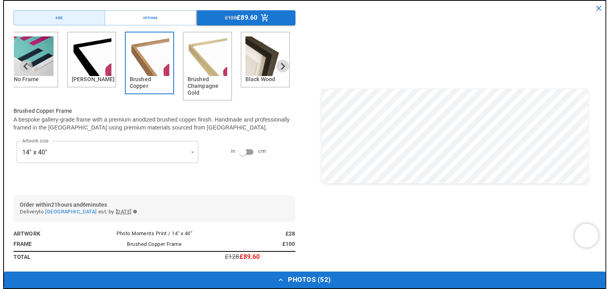
scroll to position [0, 0]
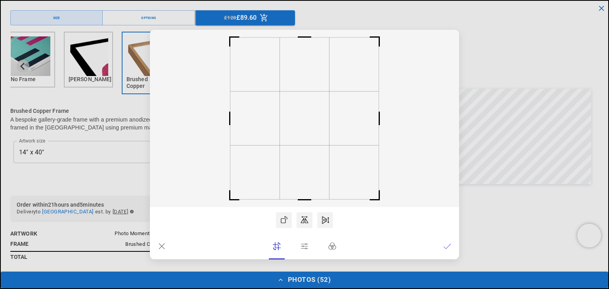
drag, startPoint x: 262, startPoint y: 117, endPoint x: 309, endPoint y: 129, distance: 48.2
click at [309, 129] on icon at bounding box center [304, 119] width 309 height 178
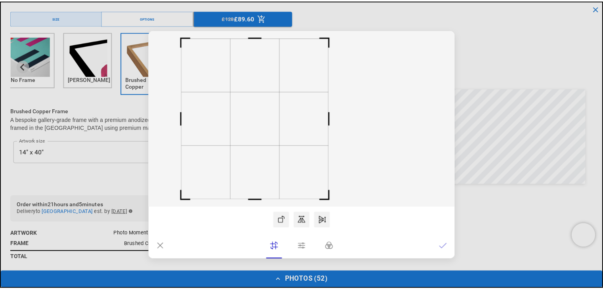
scroll to position [0, 155]
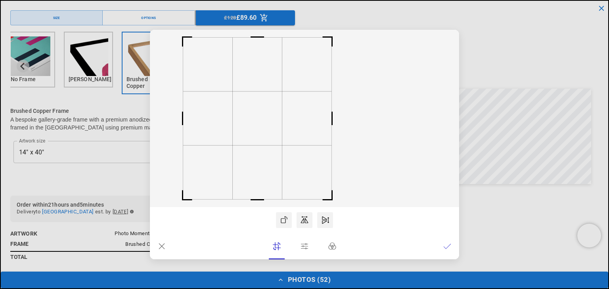
drag, startPoint x: 304, startPoint y: 127, endPoint x: 251, endPoint y: 130, distance: 53.2
click at [251, 130] on rect at bounding box center [258, 119] width 50 height 54
click at [450, 245] on icon at bounding box center [447, 247] width 8 height 8
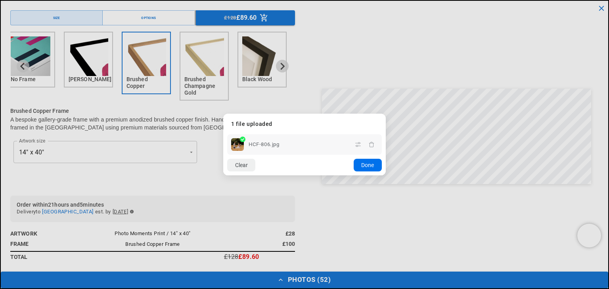
click at [365, 166] on button "Done" at bounding box center [367, 165] width 28 height 13
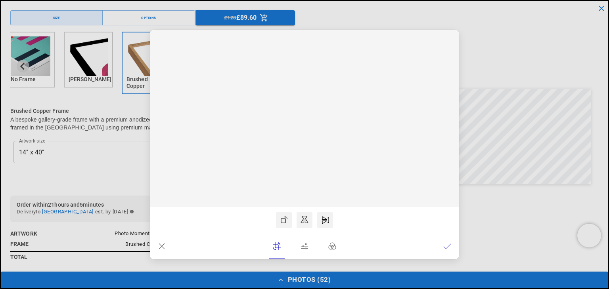
scroll to position [0, 0]
drag, startPoint x: 305, startPoint y: 126, endPoint x: 304, endPoint y: 158, distance: 32.1
click at [304, 158] on rect at bounding box center [305, 140] width 36 height 39
drag, startPoint x: 304, startPoint y: 158, endPoint x: 303, endPoint y: 141, distance: 16.7
click at [303, 141] on rect at bounding box center [305, 124] width 36 height 39
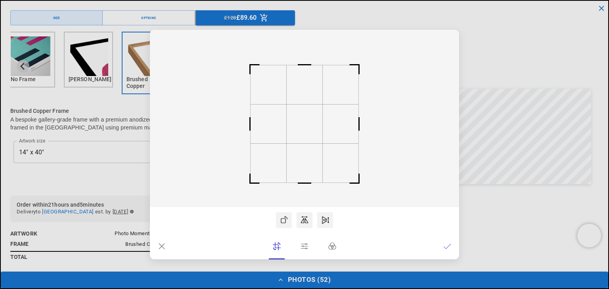
scroll to position [0, 155]
click at [446, 243] on icon at bounding box center [447, 247] width 8 height 8
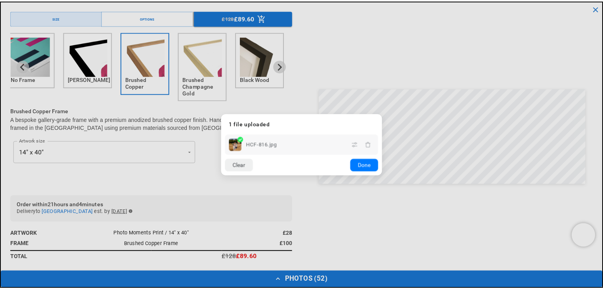
scroll to position [0, 309]
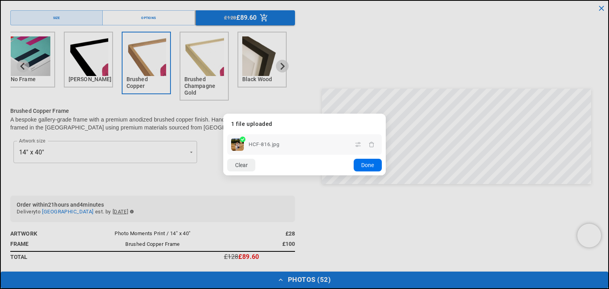
click at [365, 162] on button "Done" at bounding box center [367, 165] width 28 height 13
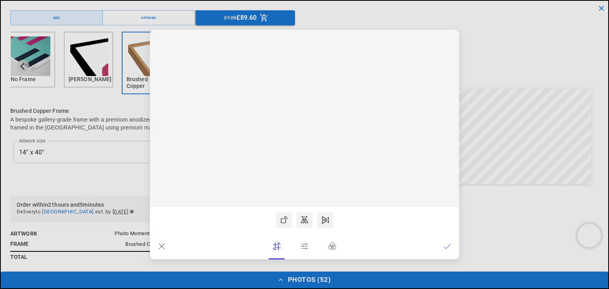
scroll to position [0, 155]
drag, startPoint x: 311, startPoint y: 135, endPoint x: 301, endPoint y: 142, distance: 12.6
click at [301, 142] on rect at bounding box center [294, 119] width 50 height 54
click at [442, 251] on lr-btn-ui at bounding box center [447, 247] width 16 height 16
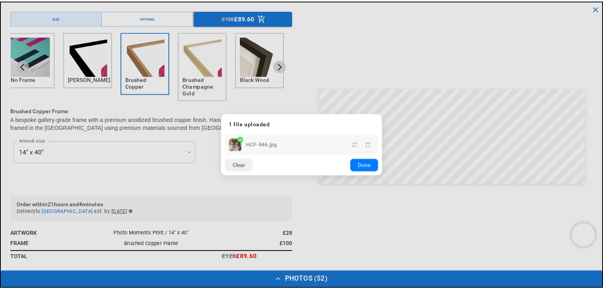
scroll to position [0, 0]
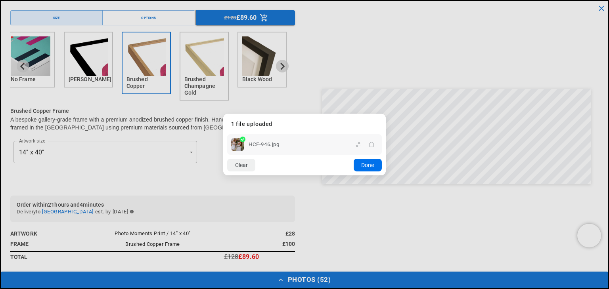
click at [373, 164] on button "Done" at bounding box center [367, 165] width 28 height 13
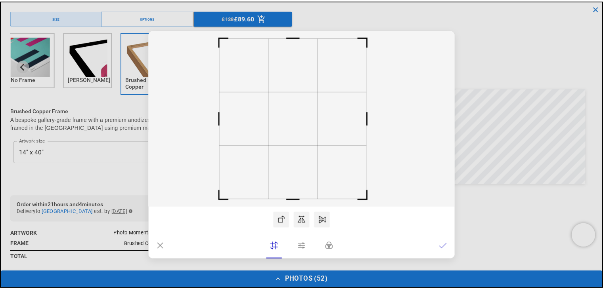
scroll to position [0, 309]
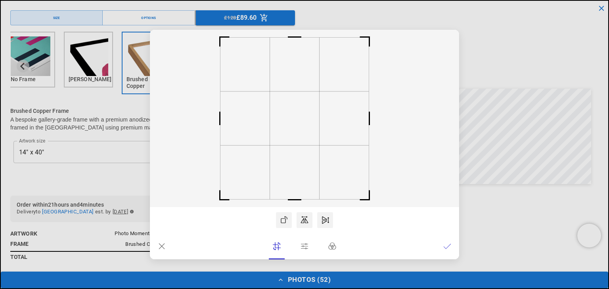
drag, startPoint x: 287, startPoint y: 137, endPoint x: 277, endPoint y: 140, distance: 10.4
click at [277, 140] on rect at bounding box center [295, 119] width 50 height 54
click at [449, 245] on icon at bounding box center [447, 247] width 8 height 8
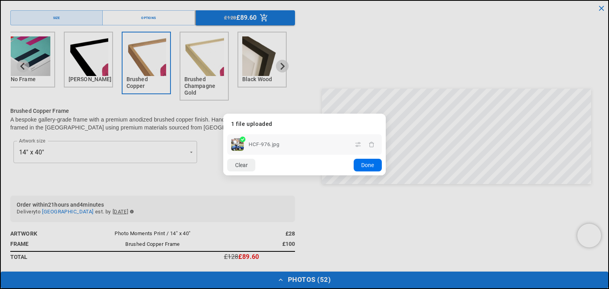
click at [365, 167] on button "Done" at bounding box center [367, 165] width 28 height 13
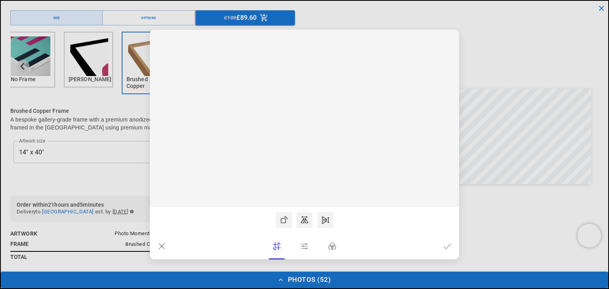
scroll to position [0, 155]
click at [300, 125] on rect at bounding box center [305, 119] width 50 height 54
drag, startPoint x: 304, startPoint y: 113, endPoint x: 291, endPoint y: 138, distance: 27.8
click at [291, 138] on rect at bounding box center [292, 119] width 50 height 54
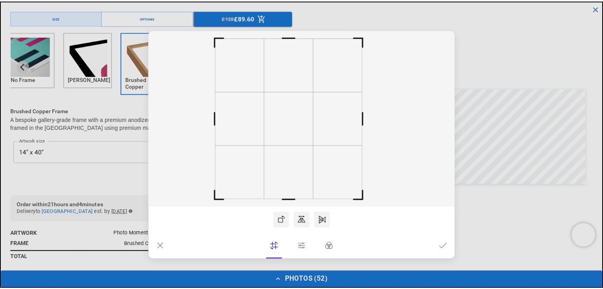
scroll to position [0, 155]
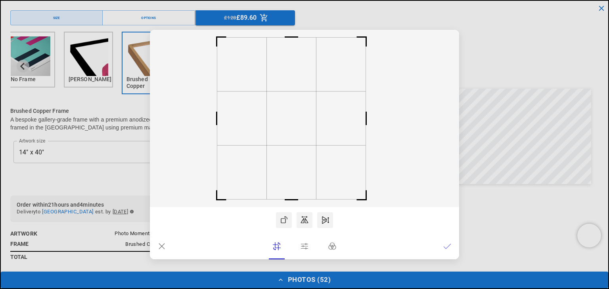
click at [447, 247] on icon at bounding box center [446, 246] width 7 height 5
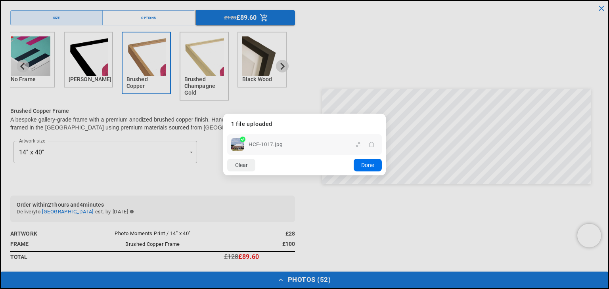
click at [376, 168] on button "Done" at bounding box center [367, 165] width 28 height 13
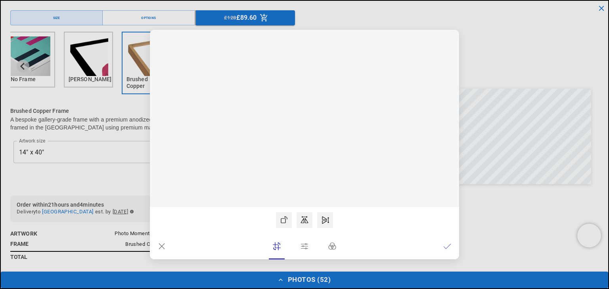
scroll to position [0, 309]
drag, startPoint x: 312, startPoint y: 120, endPoint x: 314, endPoint y: 129, distance: 8.9
click at [314, 129] on rect at bounding box center [305, 127] width 36 height 39
click at [448, 248] on icon at bounding box center [447, 247] width 8 height 8
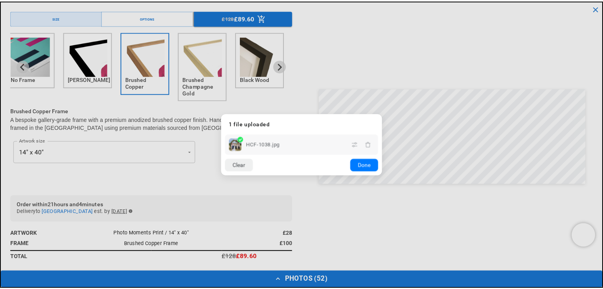
scroll to position [0, 0]
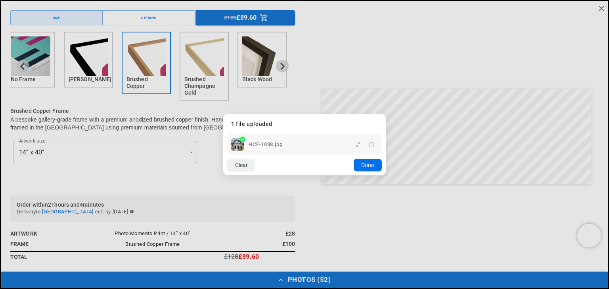
click at [371, 169] on button "Done" at bounding box center [367, 165] width 28 height 13
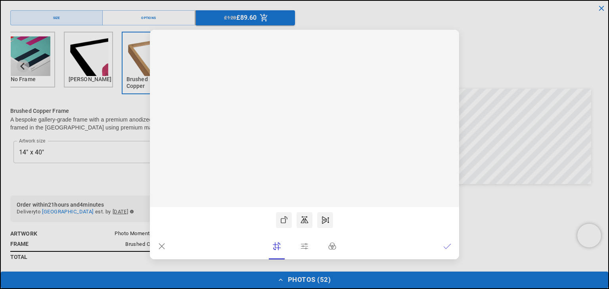
scroll to position [0, 309]
drag, startPoint x: 310, startPoint y: 137, endPoint x: 308, endPoint y: 140, distance: 4.3
click at [308, 140] on rect at bounding box center [302, 119] width 50 height 54
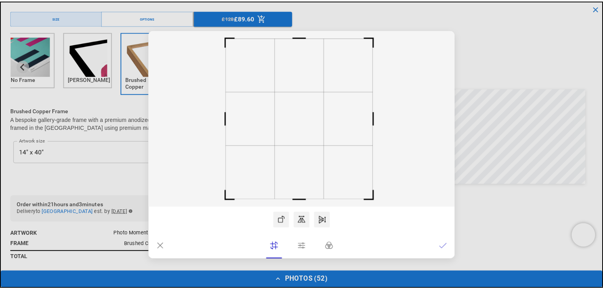
scroll to position [0, 0]
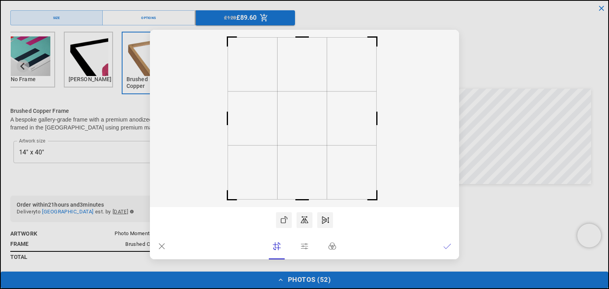
click at [449, 245] on icon at bounding box center [447, 247] width 8 height 8
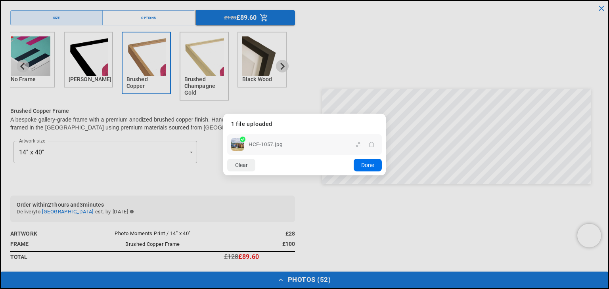
click at [356, 164] on button "Done" at bounding box center [367, 165] width 28 height 13
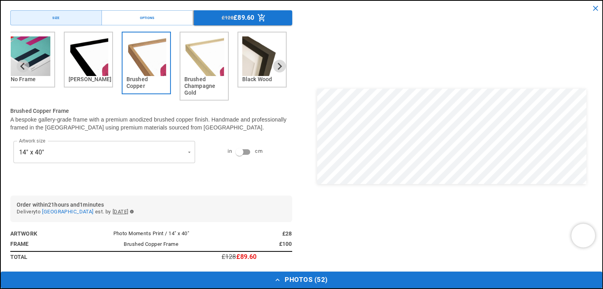
scroll to position [0, 155]
click at [308, 274] on button "Photos ( 52 )" at bounding box center [301, 280] width 601 height 17
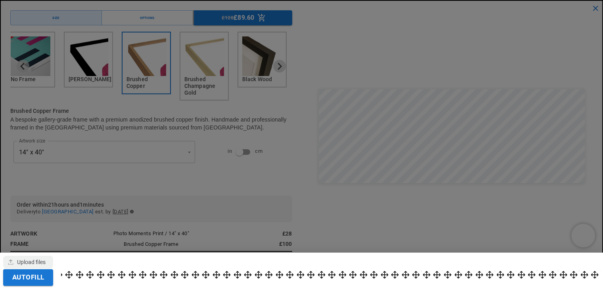
scroll to position [0, 309]
click at [398, 194] on div at bounding box center [301, 144] width 603 height 289
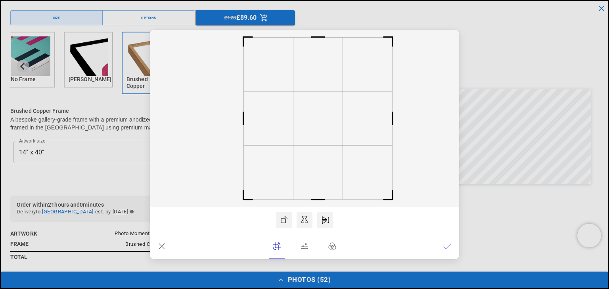
scroll to position [0, 0]
drag, startPoint x: 321, startPoint y: 139, endPoint x: 337, endPoint y: 159, distance: 25.6
click at [337, 159] on icon at bounding box center [304, 119] width 309 height 178
click at [439, 243] on lr-btn-ui at bounding box center [447, 247] width 16 height 16
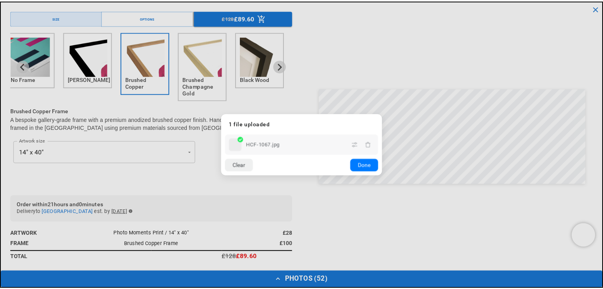
scroll to position [0, 155]
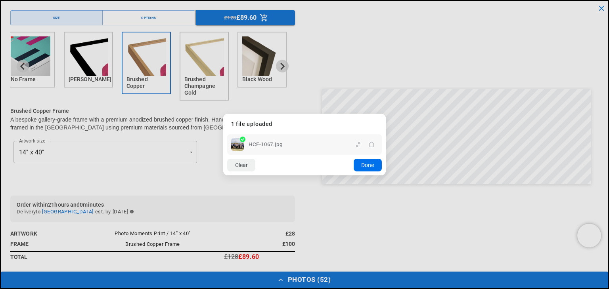
click at [373, 167] on button "Done" at bounding box center [367, 165] width 28 height 13
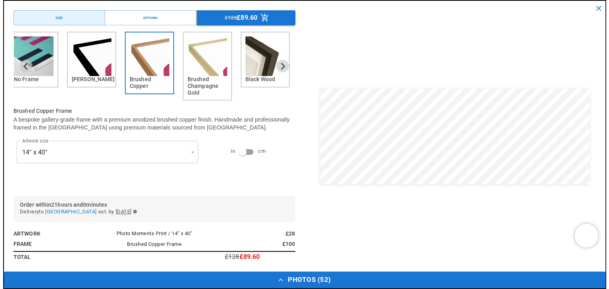
scroll to position [0, 309]
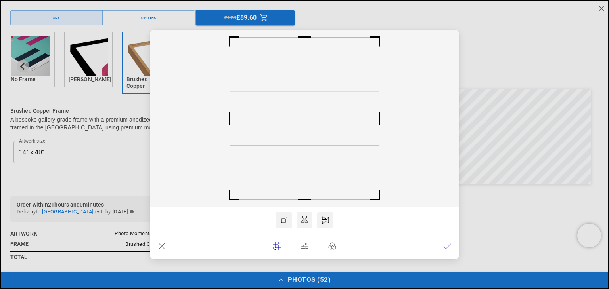
click at [450, 248] on icon at bounding box center [447, 247] width 8 height 8
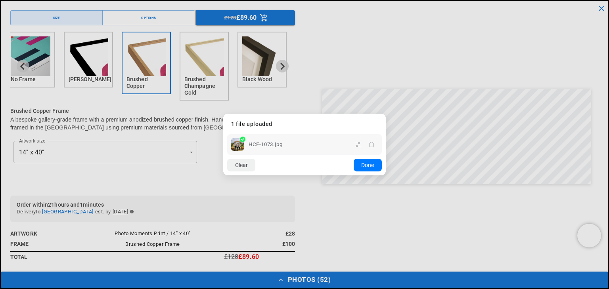
scroll to position [0, 0]
click at [369, 164] on button "Done" at bounding box center [367, 165] width 28 height 13
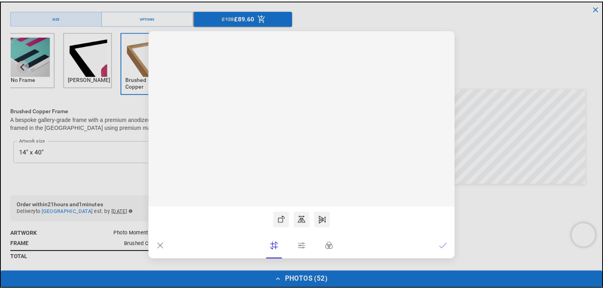
scroll to position [0, 155]
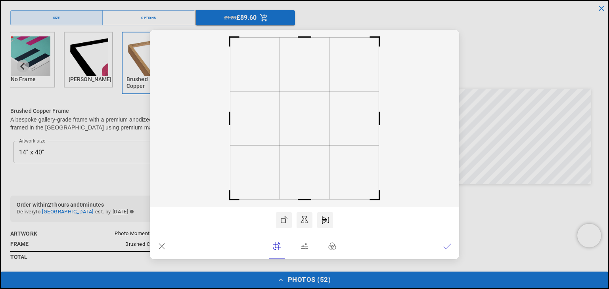
click at [447, 246] on icon at bounding box center [447, 247] width 8 height 8
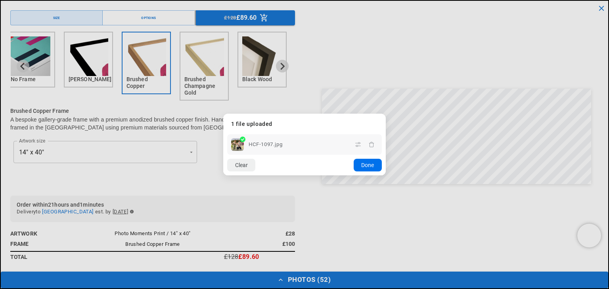
click at [369, 167] on button "Done" at bounding box center [367, 165] width 28 height 13
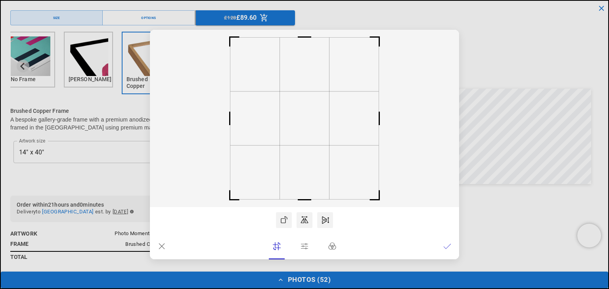
scroll to position [0, 0]
drag, startPoint x: 311, startPoint y: 134, endPoint x: 304, endPoint y: 138, distance: 7.7
click at [304, 138] on rect at bounding box center [300, 119] width 50 height 54
click at [444, 246] on icon at bounding box center [447, 247] width 8 height 8
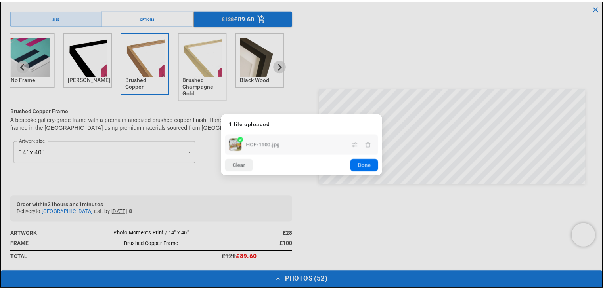
scroll to position [0, 155]
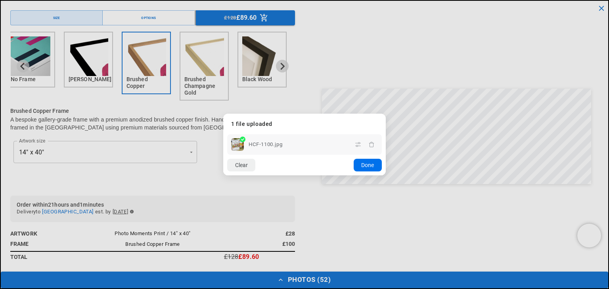
click at [371, 167] on button "Done" at bounding box center [367, 165] width 28 height 13
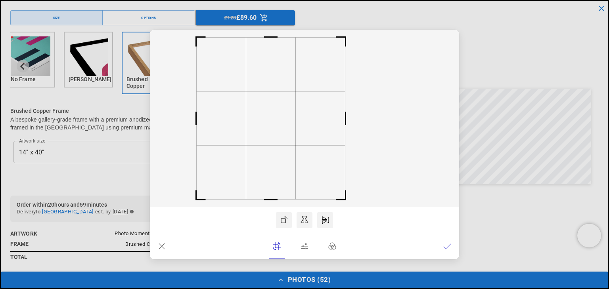
scroll to position [0, 309]
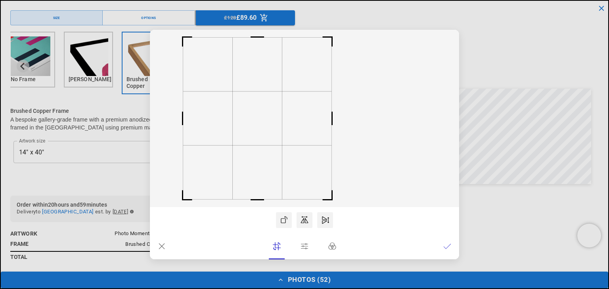
drag, startPoint x: 320, startPoint y: 125, endPoint x: 268, endPoint y: 140, distance: 53.9
click at [268, 140] on rect at bounding box center [258, 119] width 50 height 54
click at [455, 245] on div at bounding box center [304, 246] width 309 height 26
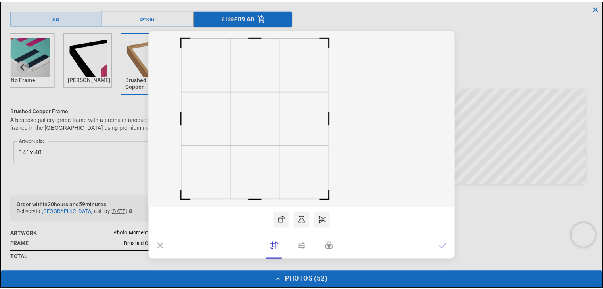
scroll to position [0, 0]
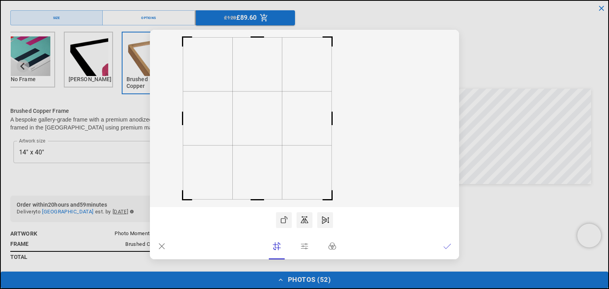
click at [450, 245] on icon at bounding box center [447, 247] width 8 height 8
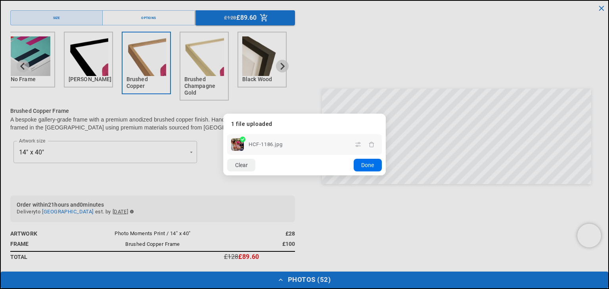
click at [367, 165] on button "Done" at bounding box center [367, 165] width 28 height 13
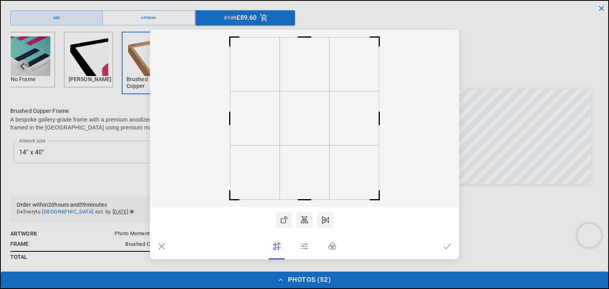
drag, startPoint x: 347, startPoint y: 145, endPoint x: 327, endPoint y: 146, distance: 19.5
click at [327, 146] on icon at bounding box center [304, 119] width 309 height 178
drag, startPoint x: 314, startPoint y: 130, endPoint x: 320, endPoint y: 141, distance: 12.6
click at [320, 141] on rect at bounding box center [311, 119] width 50 height 54
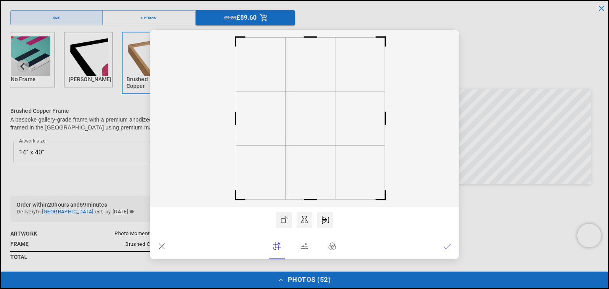
click at [449, 246] on icon at bounding box center [447, 247] width 8 height 8
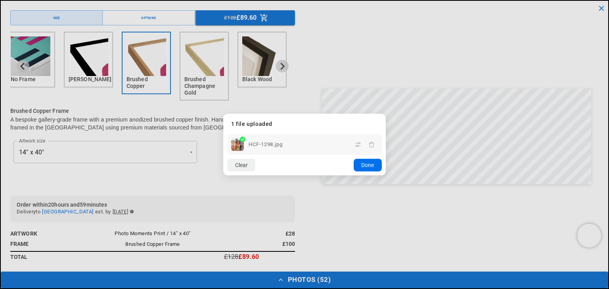
scroll to position [0, 309]
click at [363, 168] on button "Done" at bounding box center [367, 165] width 28 height 13
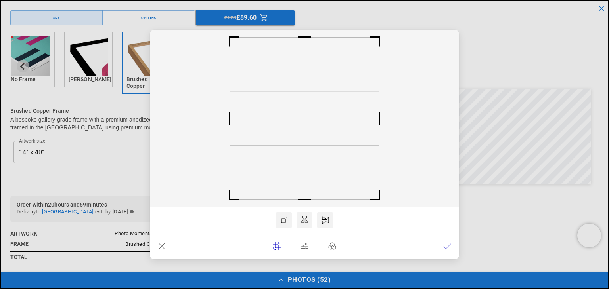
scroll to position [0, 0]
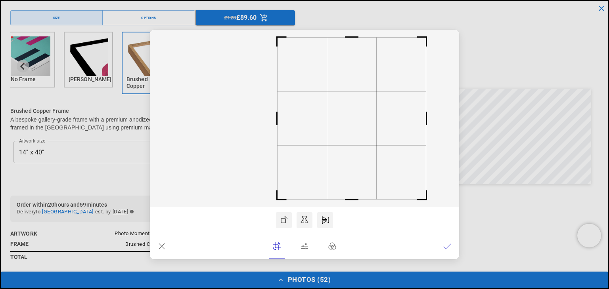
drag, startPoint x: 315, startPoint y: 143, endPoint x: 409, endPoint y: 146, distance: 93.6
click at [409, 146] on icon at bounding box center [304, 119] width 309 height 178
click at [446, 248] on icon at bounding box center [446, 246] width 7 height 5
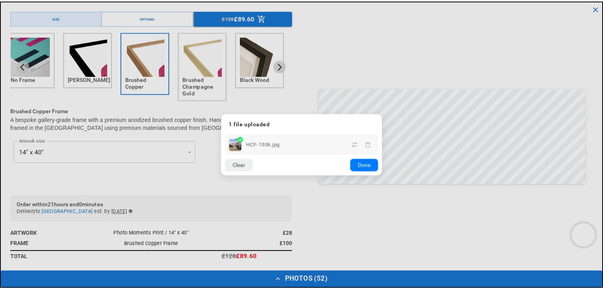
scroll to position [0, 155]
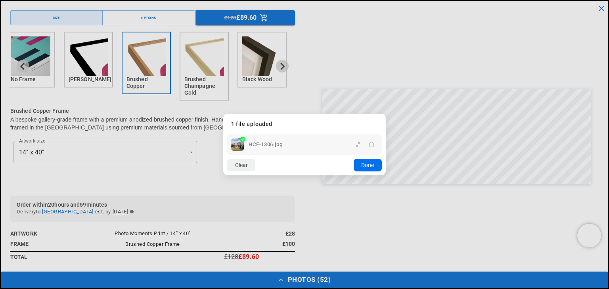
click at [366, 170] on button "Done" at bounding box center [367, 165] width 28 height 13
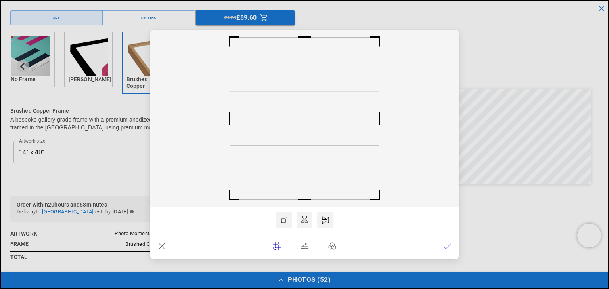
scroll to position [0, 309]
drag, startPoint x: 304, startPoint y: 120, endPoint x: 296, endPoint y: 123, distance: 8.5
click at [296, 123] on rect at bounding box center [297, 119] width 50 height 54
click at [443, 251] on lr-icon at bounding box center [447, 247] width 8 height 16
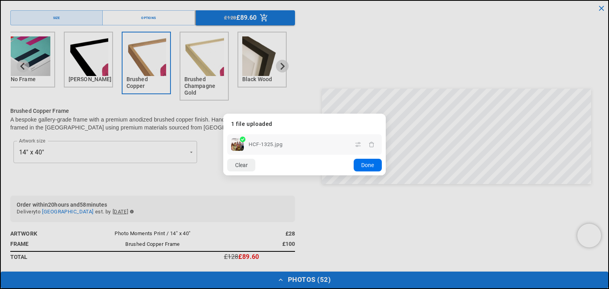
click at [357, 167] on button "Done" at bounding box center [367, 165] width 28 height 13
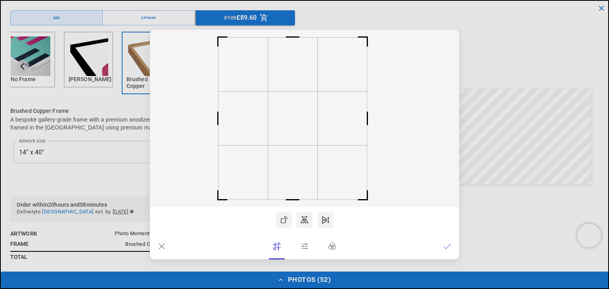
drag, startPoint x: 321, startPoint y: 96, endPoint x: 309, endPoint y: 115, distance: 22.3
click at [309, 115] on rect at bounding box center [293, 119] width 50 height 54
click at [454, 241] on lr-btn-ui at bounding box center [447, 247] width 16 height 16
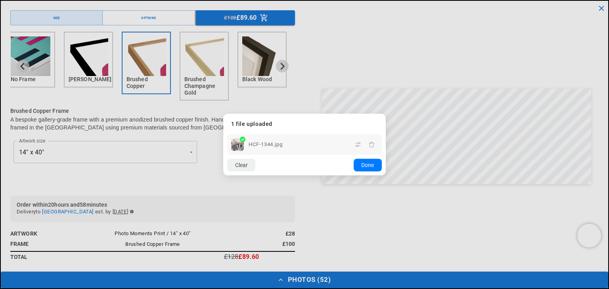
scroll to position [0, 155]
click at [363, 166] on button "Done" at bounding box center [367, 165] width 28 height 13
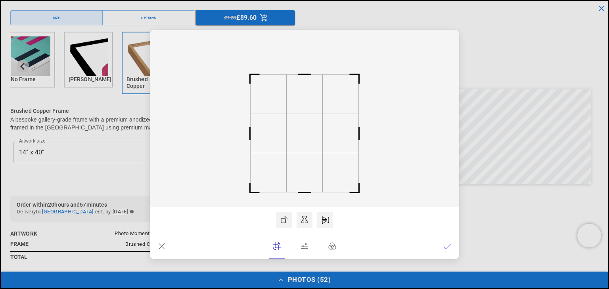
scroll to position [0, 0]
drag, startPoint x: 302, startPoint y: 133, endPoint x: 306, endPoint y: 155, distance: 22.1
click at [306, 155] on rect at bounding box center [305, 140] width 36 height 39
drag, startPoint x: 306, startPoint y: 134, endPoint x: 302, endPoint y: 122, distance: 12.3
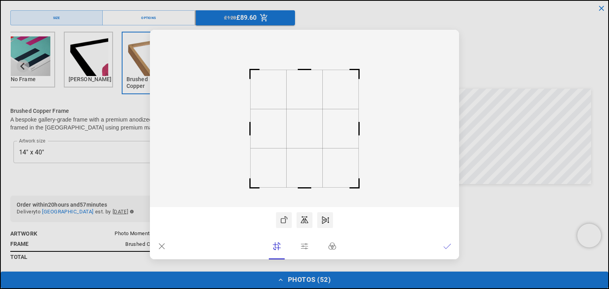
click at [302, 122] on rect at bounding box center [305, 128] width 36 height 39
click at [302, 121] on rect at bounding box center [305, 126] width 36 height 39
click at [451, 246] on icon at bounding box center [447, 247] width 8 height 8
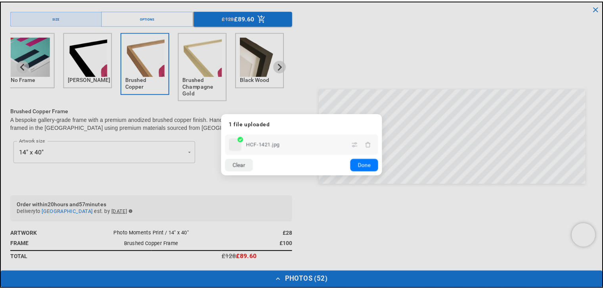
scroll to position [0, 309]
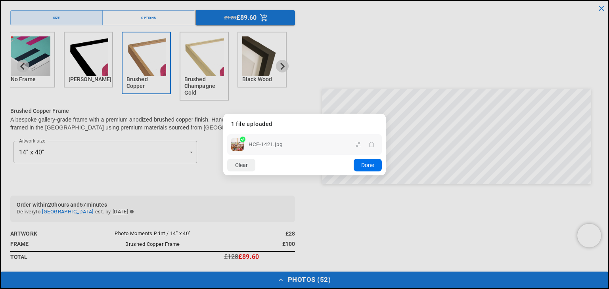
click at [363, 160] on button "Done" at bounding box center [367, 165] width 28 height 13
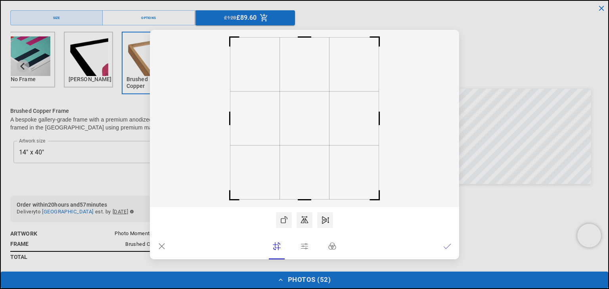
scroll to position [0, 155]
drag, startPoint x: 295, startPoint y: 128, endPoint x: 300, endPoint y: 130, distance: 5.5
click at [300, 130] on rect at bounding box center [312, 119] width 50 height 54
click at [298, 132] on rect at bounding box center [308, 119] width 50 height 54
click at [443, 246] on icon at bounding box center [447, 247] width 8 height 8
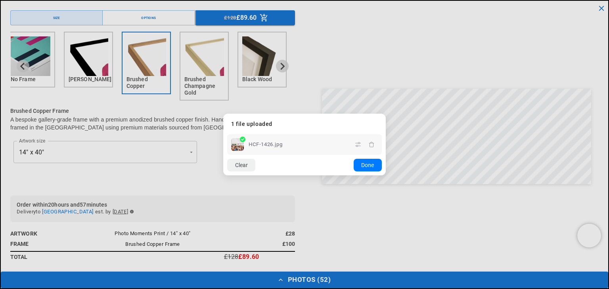
scroll to position [0, 309]
click at [363, 159] on button "Done" at bounding box center [367, 165] width 28 height 13
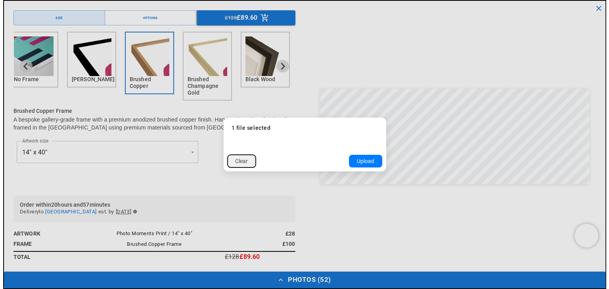
scroll to position [0, 0]
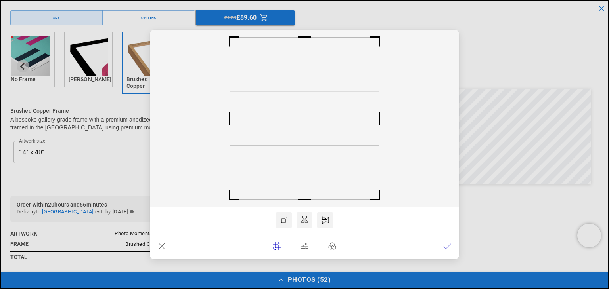
drag, startPoint x: 311, startPoint y: 149, endPoint x: 321, endPoint y: 150, distance: 9.9
click at [321, 150] on rect at bounding box center [304, 119] width 309 height 178
click at [444, 249] on icon at bounding box center [447, 247] width 8 height 8
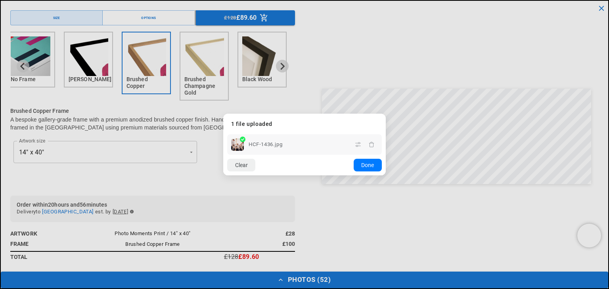
click at [365, 172] on div "Clear Add more Upload Done" at bounding box center [304, 165] width 162 height 21
click at [363, 163] on button "Done" at bounding box center [367, 165] width 28 height 13
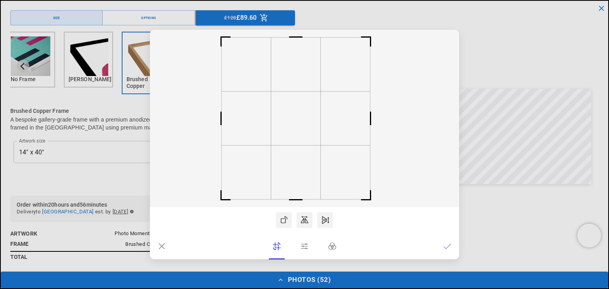
drag, startPoint x: 319, startPoint y: 128, endPoint x: 310, endPoint y: 126, distance: 9.5
click at [310, 126] on rect at bounding box center [296, 119] width 50 height 54
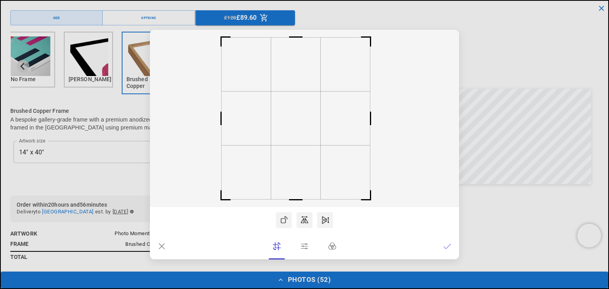
click at [442, 248] on lr-btn-ui at bounding box center [447, 247] width 16 height 16
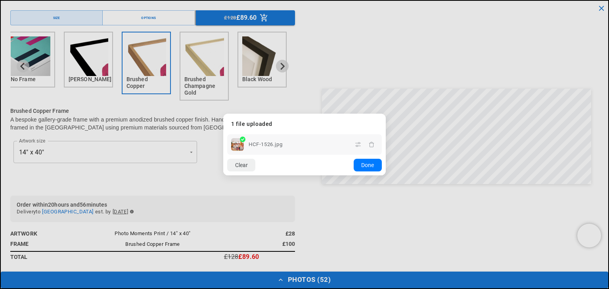
click at [366, 155] on div "Clear Add more Upload Done" at bounding box center [304, 165] width 162 height 21
click at [366, 162] on button "Done" at bounding box center [367, 165] width 28 height 13
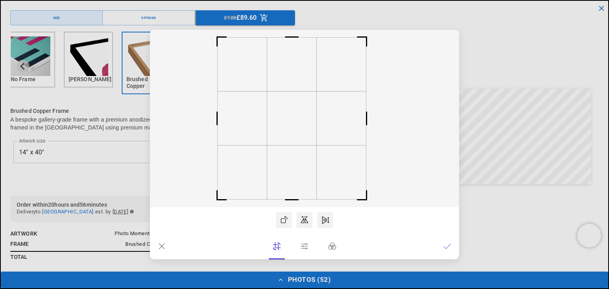
scroll to position [0, 155]
drag, startPoint x: 293, startPoint y: 141, endPoint x: 282, endPoint y: 154, distance: 16.9
click at [282, 154] on icon at bounding box center [304, 119] width 309 height 178
click at [445, 249] on icon at bounding box center [447, 247] width 8 height 8
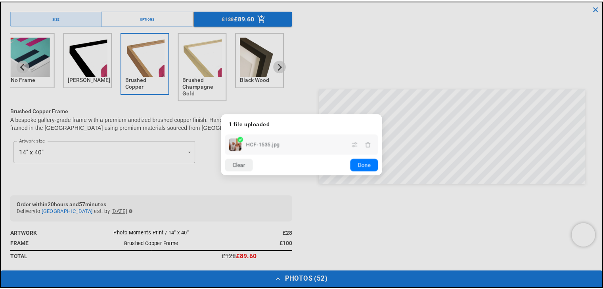
scroll to position [0, 309]
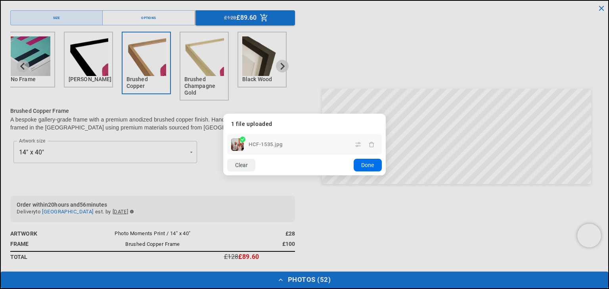
click at [375, 166] on button "Done" at bounding box center [367, 165] width 28 height 13
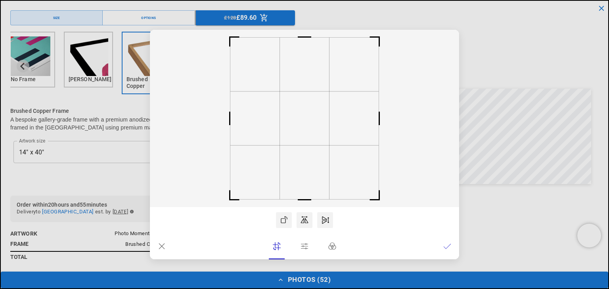
scroll to position [0, 0]
drag, startPoint x: 330, startPoint y: 135, endPoint x: 304, endPoint y: 136, distance: 25.4
click at [304, 136] on icon at bounding box center [304, 119] width 309 height 178
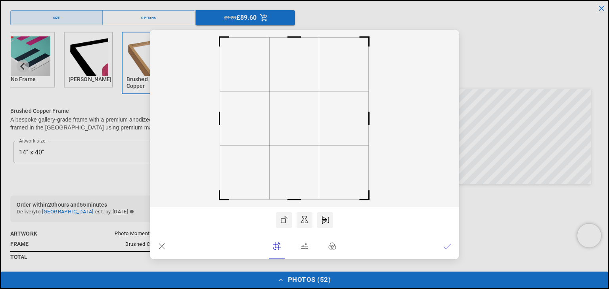
drag, startPoint x: 304, startPoint y: 136, endPoint x: 294, endPoint y: 145, distance: 14.1
click at [294, 145] on icon at bounding box center [304, 119] width 309 height 178
drag, startPoint x: 372, startPoint y: 115, endPoint x: 415, endPoint y: 115, distance: 43.2
click at [415, 115] on icon at bounding box center [304, 119] width 309 height 178
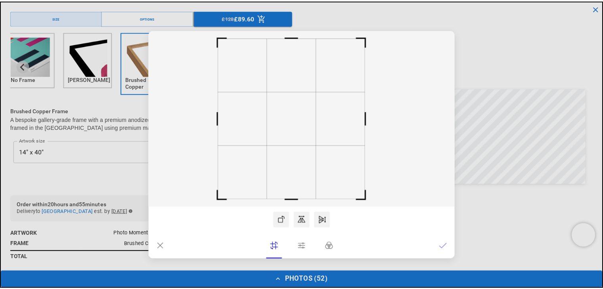
scroll to position [0, 0]
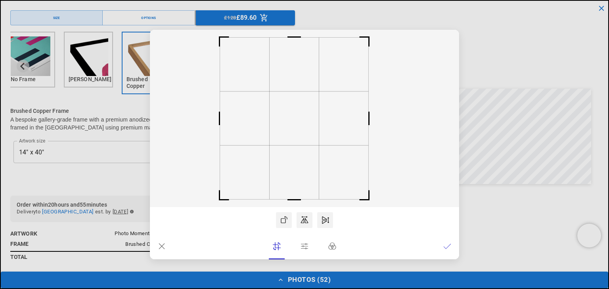
click at [444, 246] on icon at bounding box center [447, 247] width 8 height 8
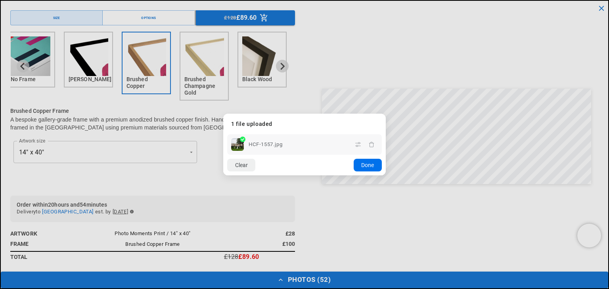
click at [369, 168] on button "Done" at bounding box center [367, 165] width 28 height 13
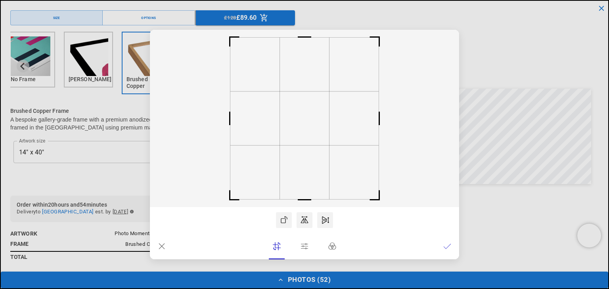
click at [446, 250] on icon at bounding box center [447, 247] width 8 height 8
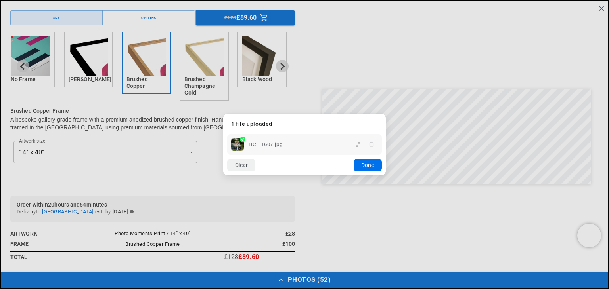
click at [374, 165] on button "Done" at bounding box center [367, 165] width 28 height 13
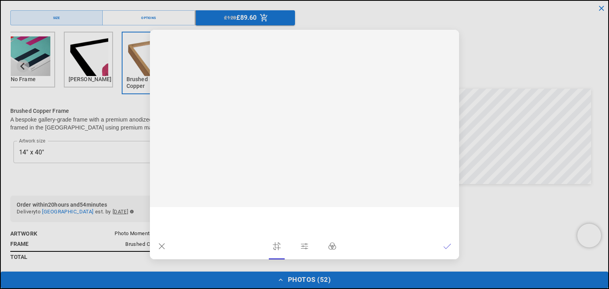
scroll to position [0, 155]
drag, startPoint x: 281, startPoint y: 139, endPoint x: 266, endPoint y: 142, distance: 15.2
click at [266, 142] on rect at bounding box center [290, 119] width 50 height 54
click at [449, 242] on lr-icon at bounding box center [447, 247] width 8 height 16
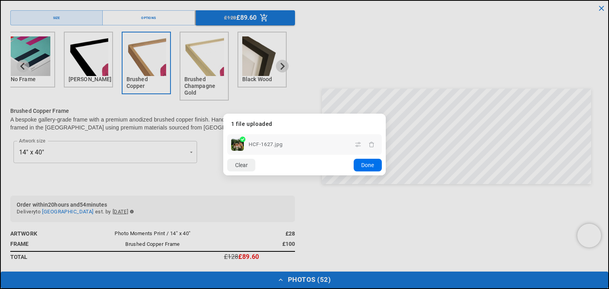
click at [360, 168] on button "Done" at bounding box center [367, 165] width 28 height 13
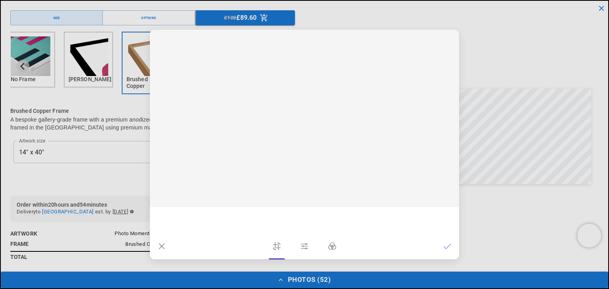
scroll to position [0, 0]
drag, startPoint x: 311, startPoint y: 122, endPoint x: 312, endPoint y: 163, distance: 40.8
click at [312, 163] on icon at bounding box center [304, 119] width 309 height 178
click at [449, 245] on icon at bounding box center [447, 247] width 8 height 8
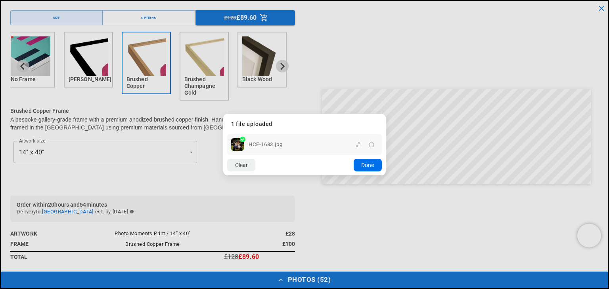
click at [364, 167] on button "Done" at bounding box center [367, 165] width 28 height 13
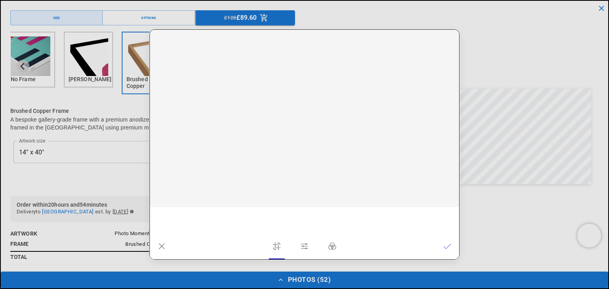
scroll to position [0, 309]
drag, startPoint x: 320, startPoint y: 146, endPoint x: 320, endPoint y: 140, distance: 5.9
click at [320, 140] on icon at bounding box center [304, 119] width 309 height 178
click at [442, 249] on lr-btn-ui at bounding box center [447, 247] width 16 height 16
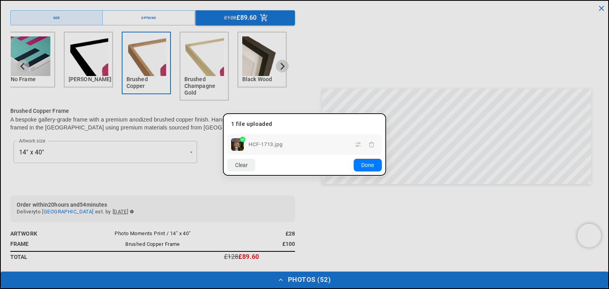
scroll to position [0, 0]
click at [355, 159] on button "Done" at bounding box center [367, 165] width 28 height 13
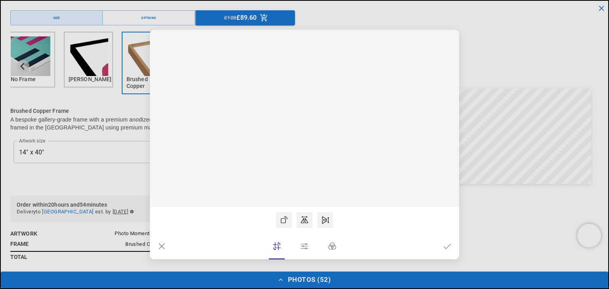
scroll to position [0, 155]
drag, startPoint x: 310, startPoint y: 149, endPoint x: 346, endPoint y: 153, distance: 36.6
click at [346, 153] on rect at bounding box center [304, 119] width 309 height 178
drag, startPoint x: 320, startPoint y: 130, endPoint x: 312, endPoint y: 151, distance: 22.4
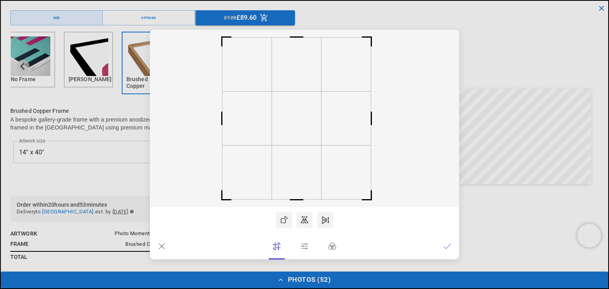
click at [312, 151] on icon at bounding box center [304, 119] width 309 height 178
click at [445, 247] on icon at bounding box center [447, 247] width 8 height 8
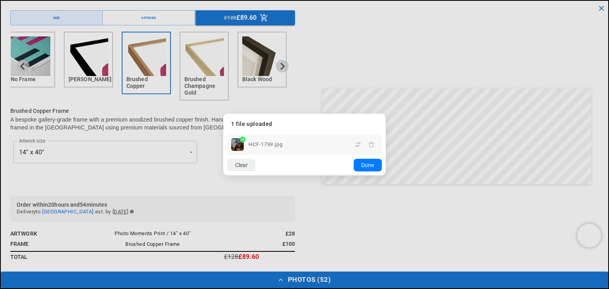
scroll to position [0, 0]
click at [372, 165] on button "Done" at bounding box center [367, 165] width 28 height 13
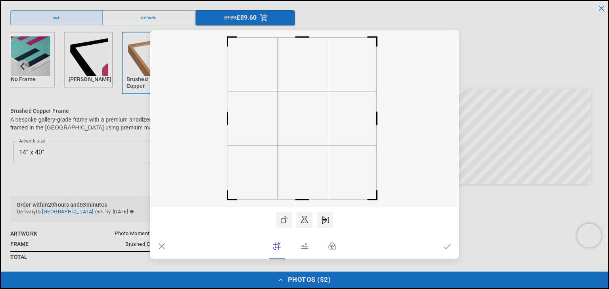
drag, startPoint x: 313, startPoint y: 118, endPoint x: 311, endPoint y: 129, distance: 10.7
click at [311, 129] on rect at bounding box center [302, 119] width 50 height 54
click at [444, 251] on lr-icon at bounding box center [447, 247] width 8 height 16
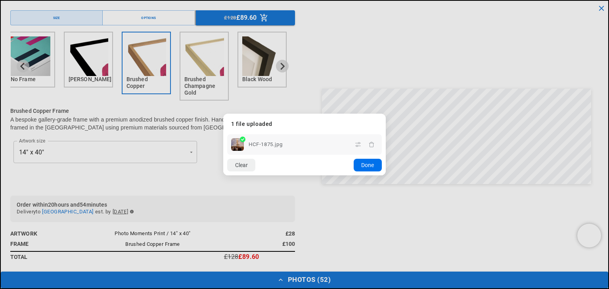
click at [360, 170] on button "Done" at bounding box center [367, 165] width 28 height 13
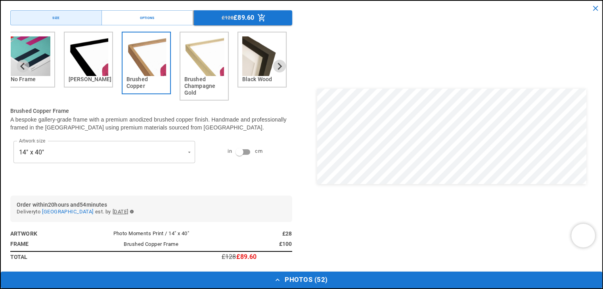
scroll to position [0, 155]
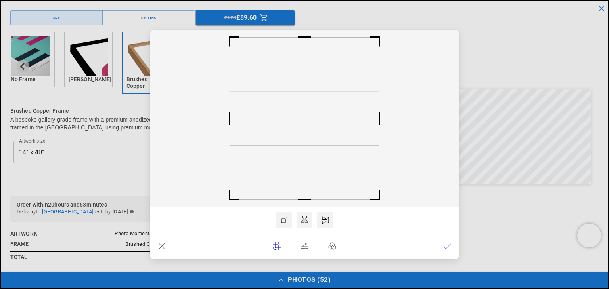
click at [450, 254] on div at bounding box center [304, 246] width 309 height 26
click at [444, 243] on icon at bounding box center [447, 247] width 8 height 8
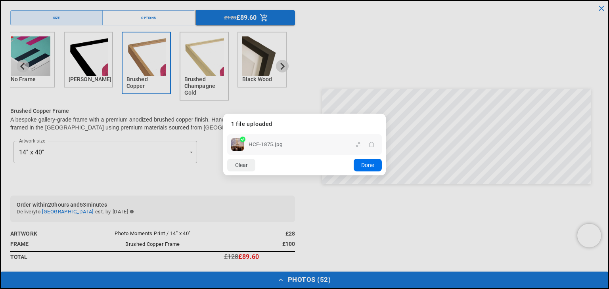
click at [374, 162] on button "Done" at bounding box center [367, 165] width 28 height 13
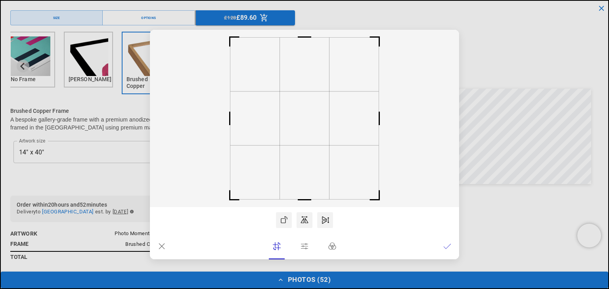
scroll to position [0, 309]
drag, startPoint x: 345, startPoint y: 138, endPoint x: 304, endPoint y: 136, distance: 40.9
click at [304, 136] on icon at bounding box center [304, 119] width 309 height 178
drag, startPoint x: 331, startPoint y: 121, endPoint x: 289, endPoint y: 127, distance: 43.2
click at [289, 127] on icon at bounding box center [304, 119] width 309 height 178
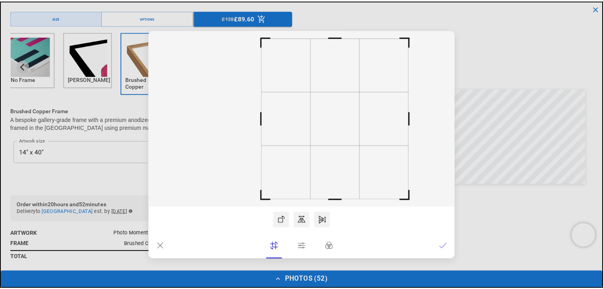
scroll to position [0, 0]
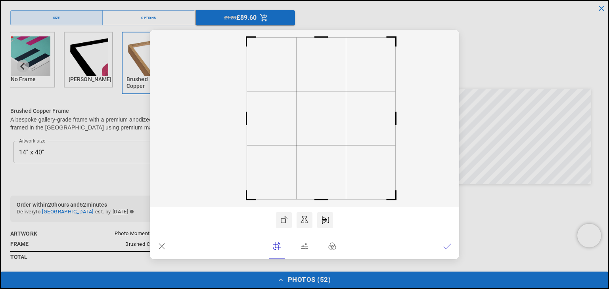
drag, startPoint x: 298, startPoint y: 130, endPoint x: 315, endPoint y: 144, distance: 21.9
click at [315, 144] on rect at bounding box center [321, 119] width 50 height 54
click at [450, 245] on icon at bounding box center [447, 247] width 8 height 8
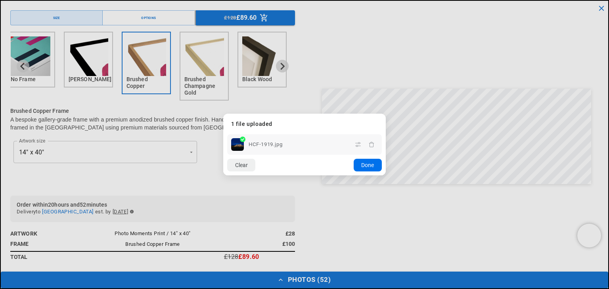
click at [366, 168] on button "Done" at bounding box center [367, 165] width 28 height 13
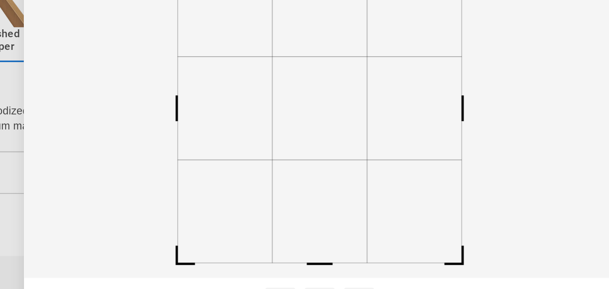
scroll to position [274, 0]
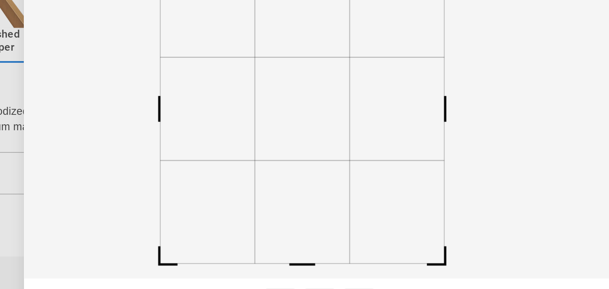
drag, startPoint x: 299, startPoint y: 136, endPoint x: 290, endPoint y: 136, distance: 8.7
click at [290, 136] on rect at bounding box center [296, 119] width 50 height 54
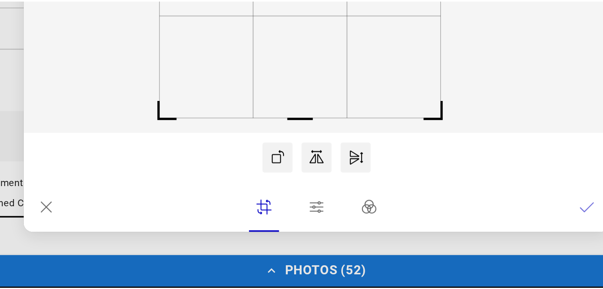
scroll to position [0, 0]
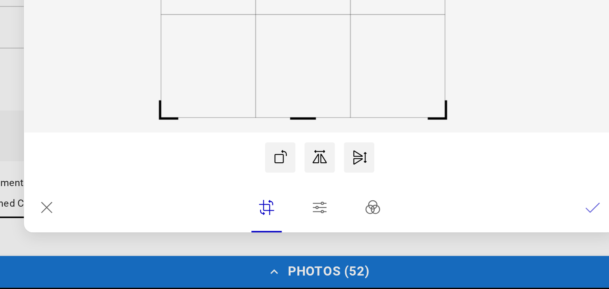
click at [447, 249] on icon at bounding box center [447, 247] width 8 height 8
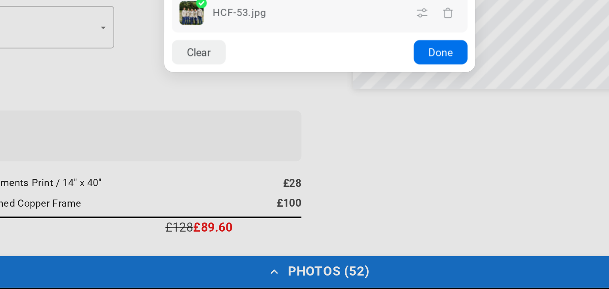
click at [371, 164] on button "Done" at bounding box center [367, 165] width 28 height 13
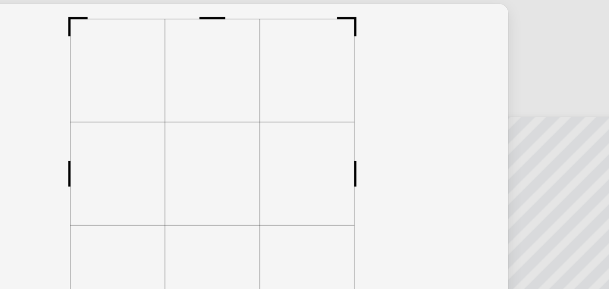
scroll to position [274, 0]
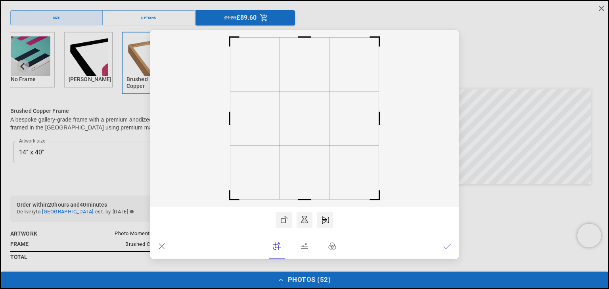
click at [166, 245] on lr-btn-ui at bounding box center [162, 247] width 16 height 16
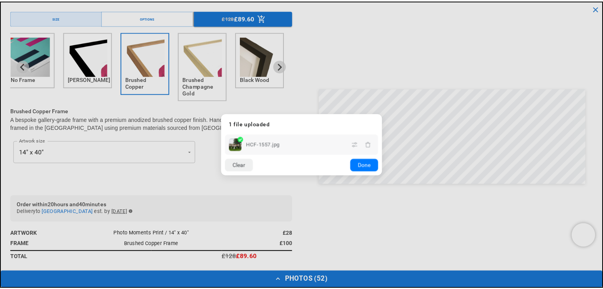
scroll to position [0, 309]
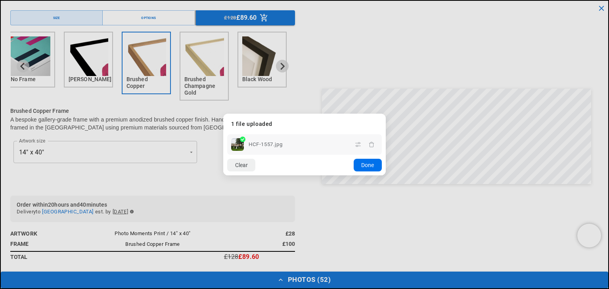
click at [360, 164] on button "Done" at bounding box center [367, 165] width 28 height 13
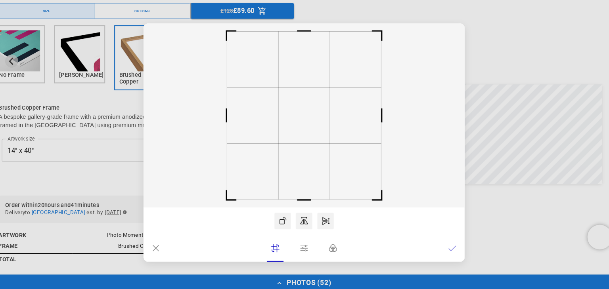
scroll to position [273, 0]
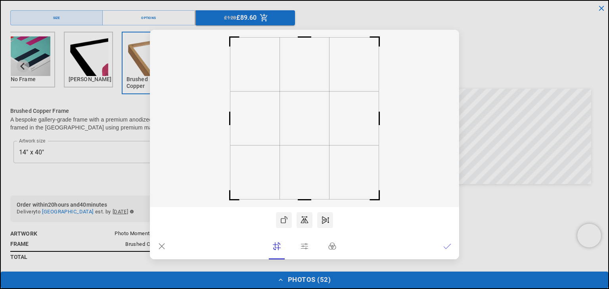
click at [447, 247] on icon at bounding box center [447, 247] width 8 height 8
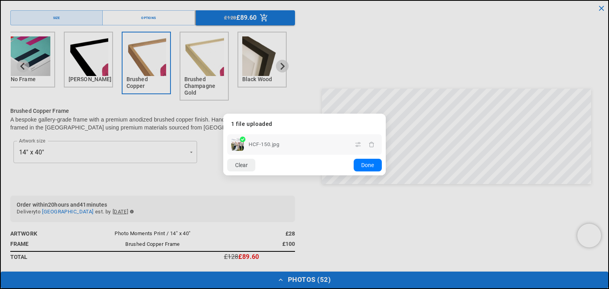
scroll to position [0, 155]
click at [352, 164] on div "Clear Add more Upload Done" at bounding box center [304, 165] width 162 height 21
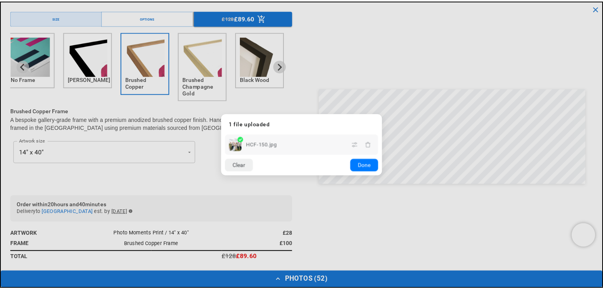
scroll to position [0, 309]
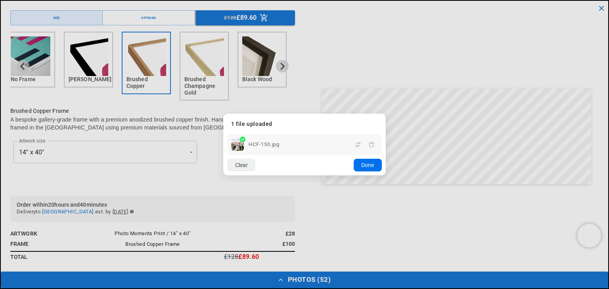
click at [379, 163] on button "Done" at bounding box center [367, 165] width 28 height 13
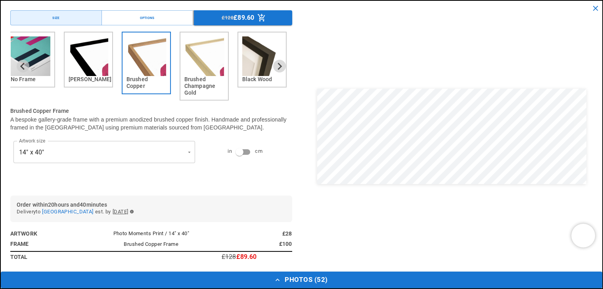
click at [406, 214] on div at bounding box center [452, 136] width 282 height 252
